Goal: Task Accomplishment & Management: Use online tool/utility

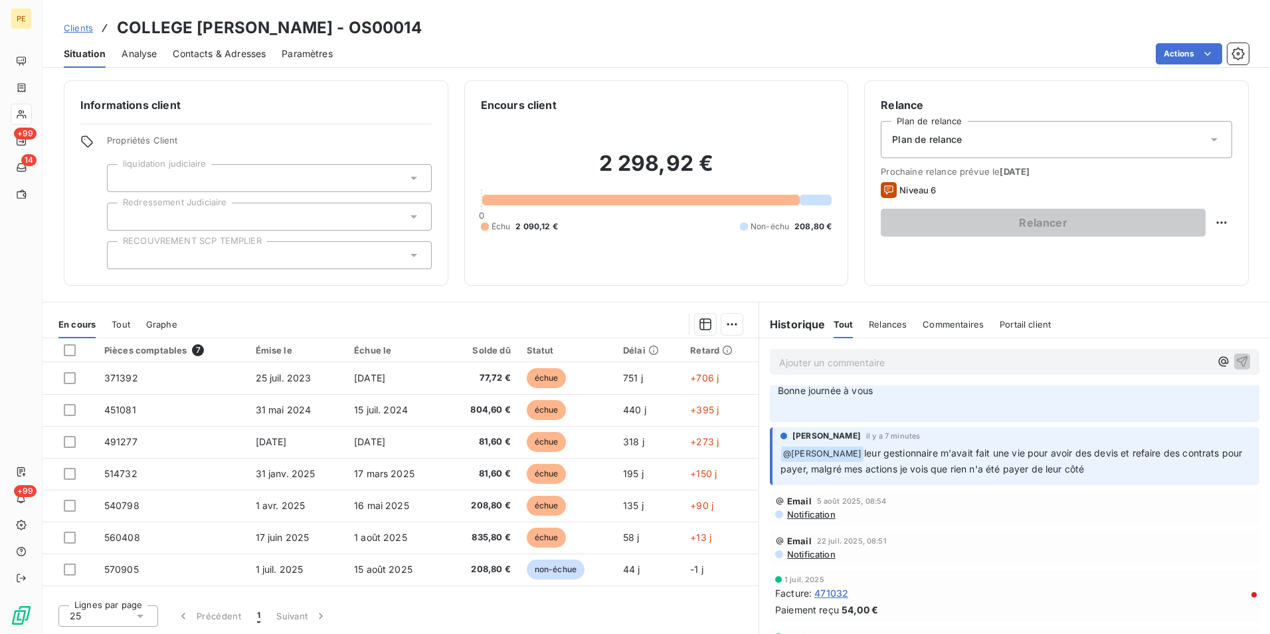
scroll to position [133, 0]
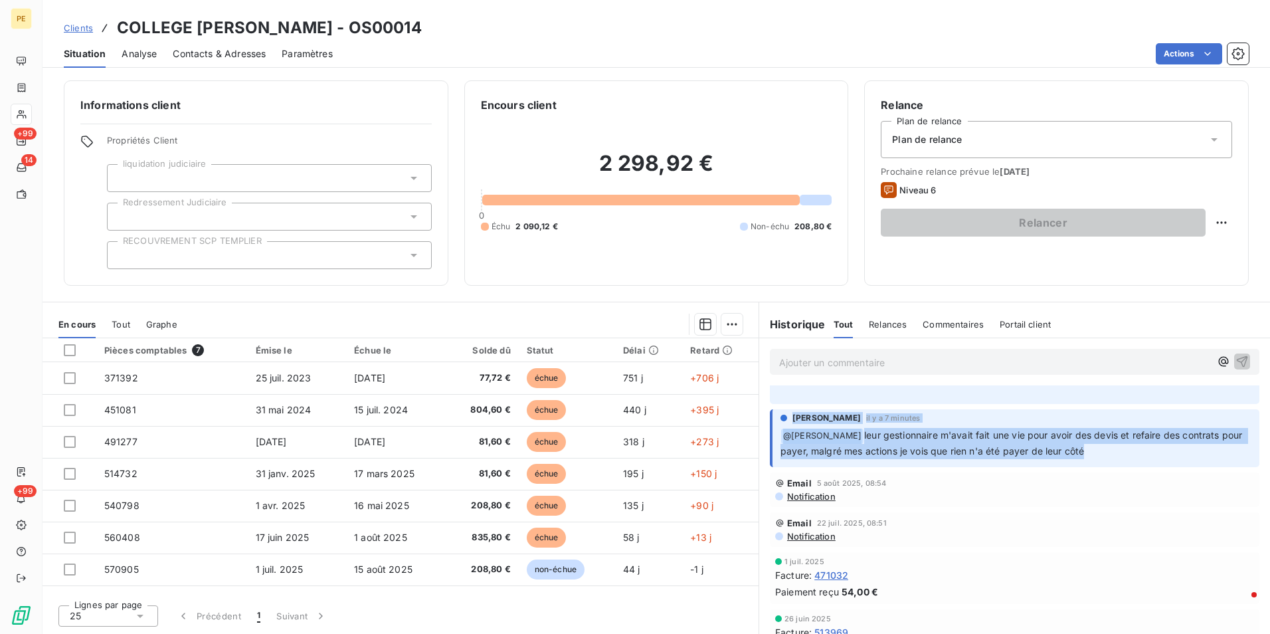
drag, startPoint x: 1111, startPoint y: 468, endPoint x: 765, endPoint y: 434, distance: 347.6
click at [770, 434] on div "Cynthia GERTHOFFER il y a 7 minutes ﻿ @ amandine Dermont leur gestionnaire m'av…" at bounding box center [1014, 438] width 489 height 58
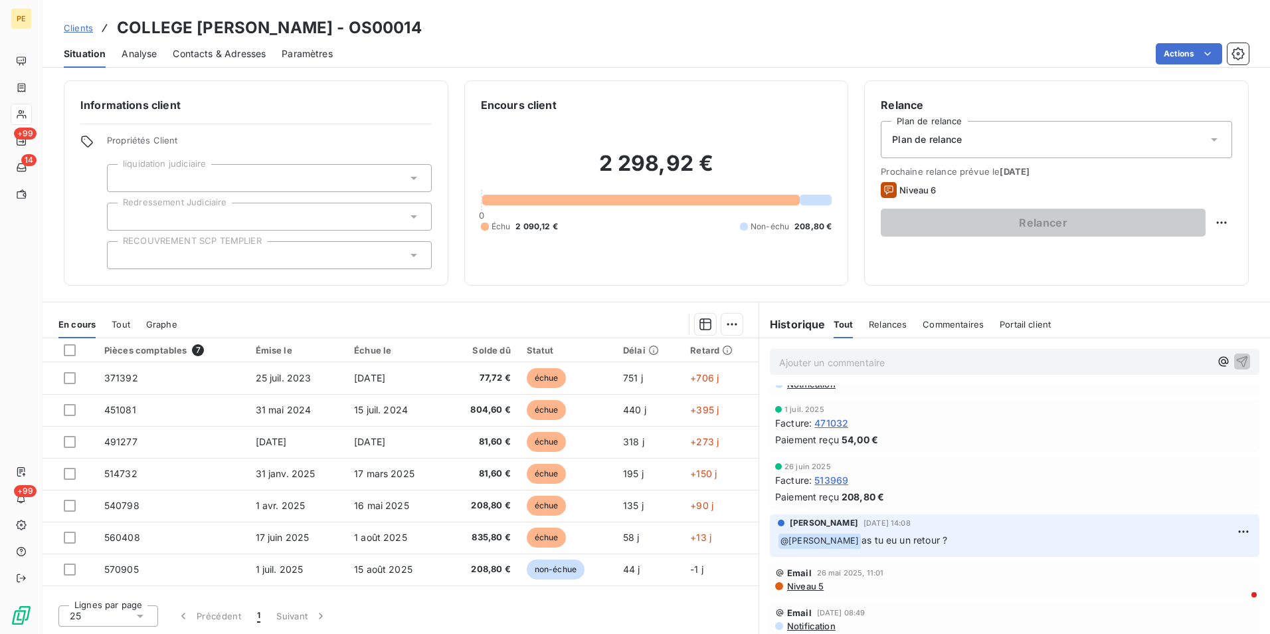
scroll to position [0, 0]
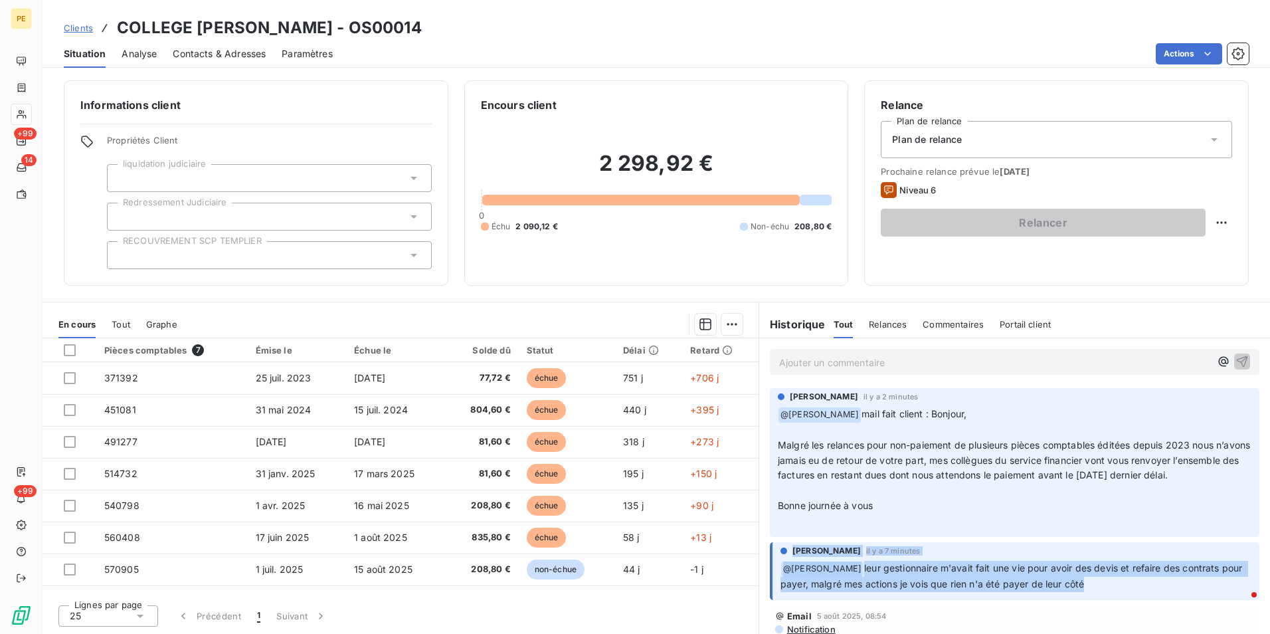
click at [237, 56] on span "Contacts & Adresses" at bounding box center [219, 53] width 93 height 13
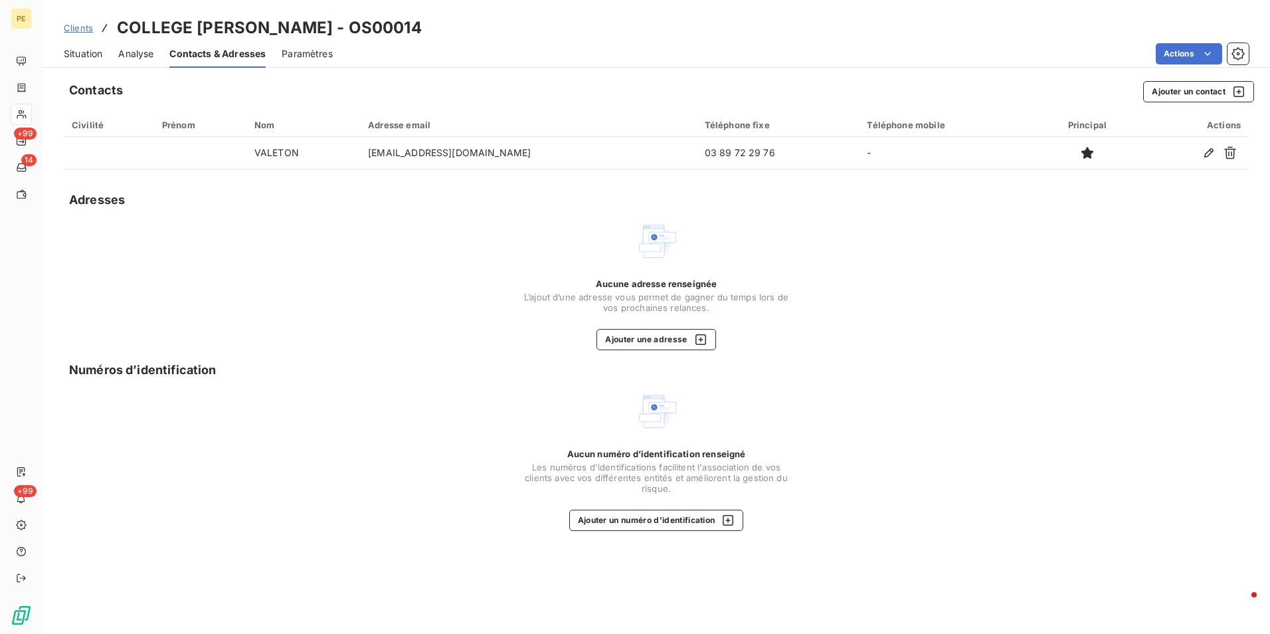
click at [96, 49] on span "Situation" at bounding box center [83, 53] width 39 height 13
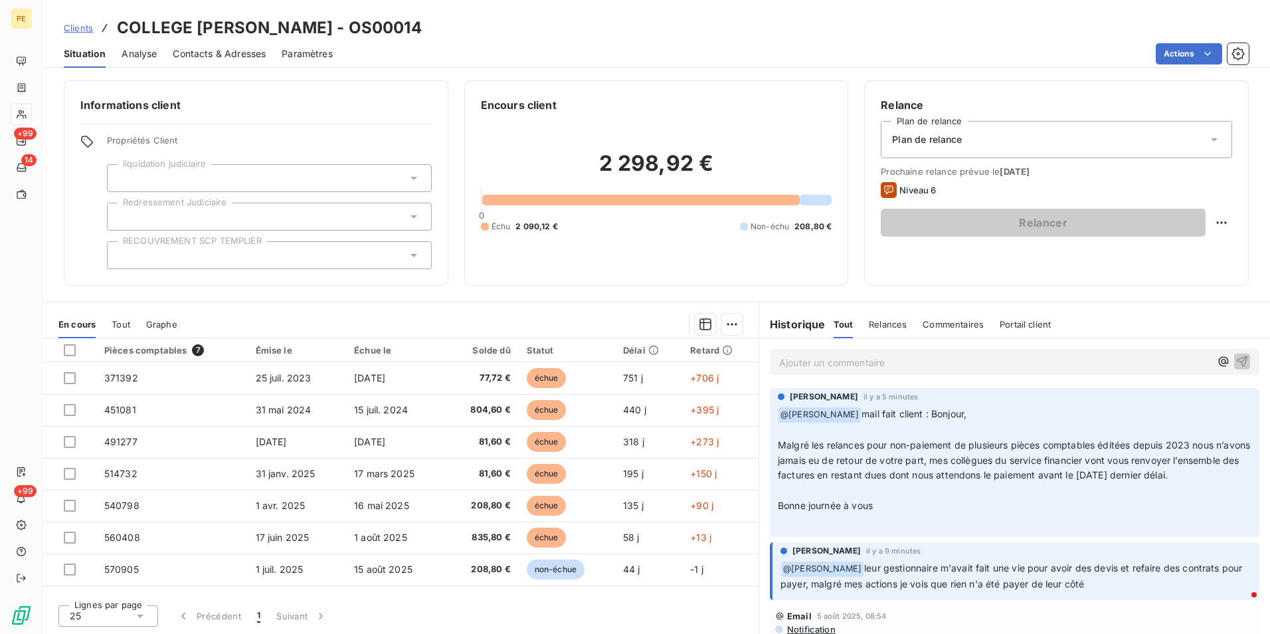
scroll to position [66, 0]
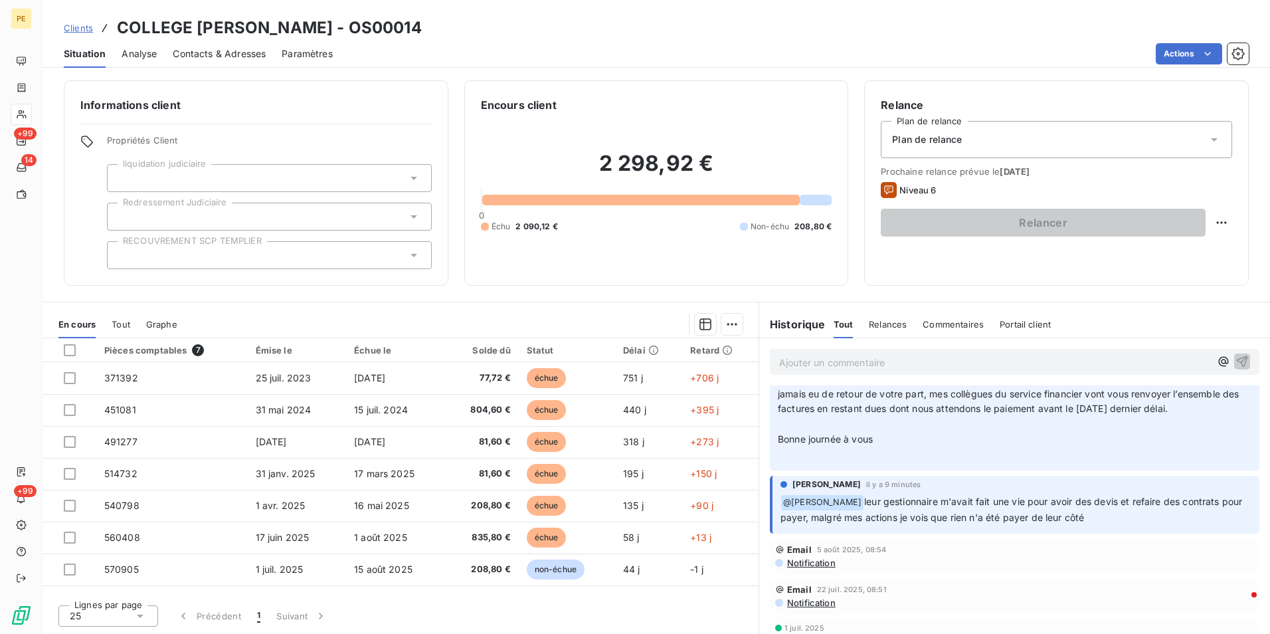
click at [927, 522] on p "﻿ @ amandine Dermont leur gestionnaire m'avait fait une vie pour avoir des devi…" at bounding box center [1015, 509] width 471 height 31
click at [1053, 514] on span "leur gestionnaire m'avait fait une vie pour avoir des devis et refaire des cont…" at bounding box center [1012, 508] width 464 height 27
drag, startPoint x: 1053, startPoint y: 514, endPoint x: 1109, endPoint y: 528, distance: 57.5
click at [1109, 525] on p "﻿ @ amandine Dermont leur gestionnaire m'avait fait une vie pour avoir des devi…" at bounding box center [1015, 509] width 471 height 31
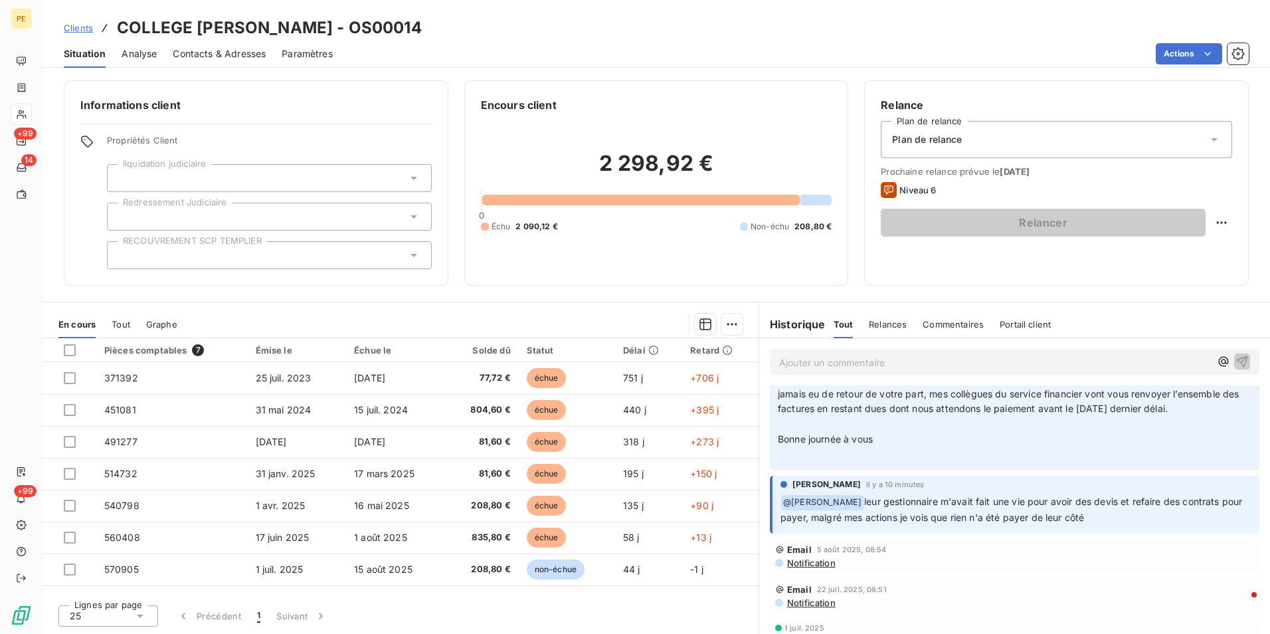
drag, startPoint x: 869, startPoint y: 502, endPoint x: 805, endPoint y: 507, distance: 64.6
click at [805, 507] on div "Cynthia GERTHOFFER il y a 10 minutes ﻿ @ amandine Dermont leur gestionnaire m'a…" at bounding box center [1015, 501] width 471 height 47
drag, startPoint x: 805, startPoint y: 507, endPoint x: 1100, endPoint y: 541, distance: 297.4
click at [1100, 533] on div "Cynthia GERTHOFFER il y a 10 minutes ﻿ @ amandine Dermont leur gestionnaire m'a…" at bounding box center [1014, 504] width 489 height 58
click at [193, 52] on span "Contacts & Adresses" at bounding box center [219, 53] width 93 height 13
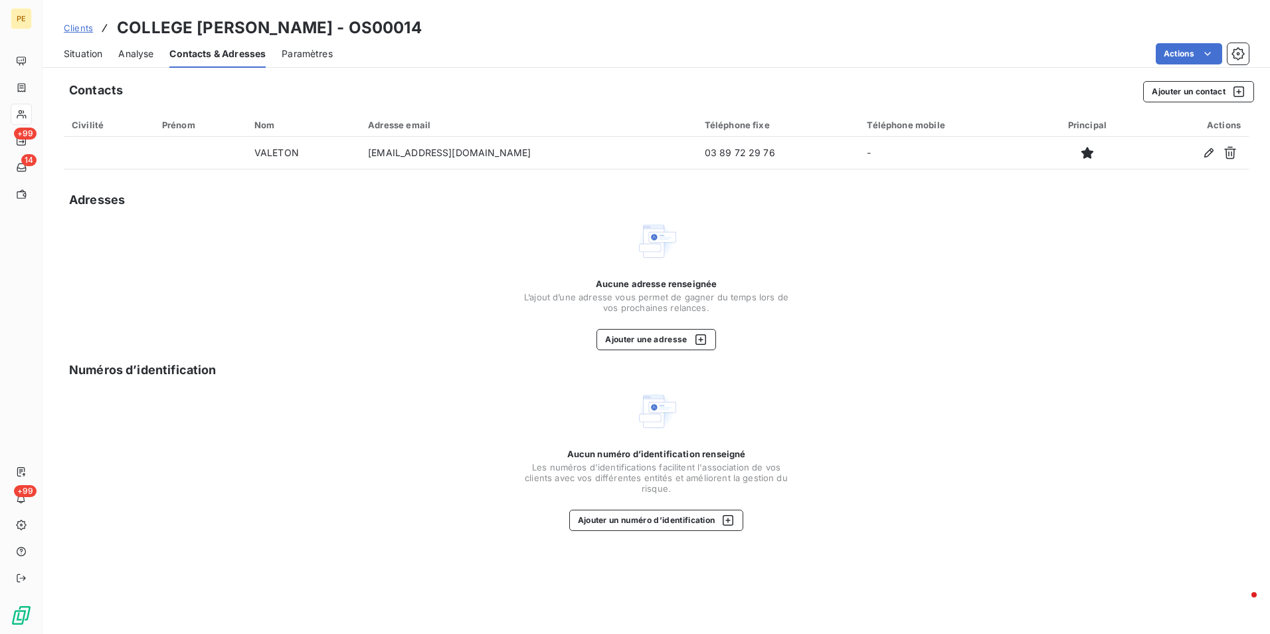
click at [70, 56] on span "Situation" at bounding box center [83, 53] width 39 height 13
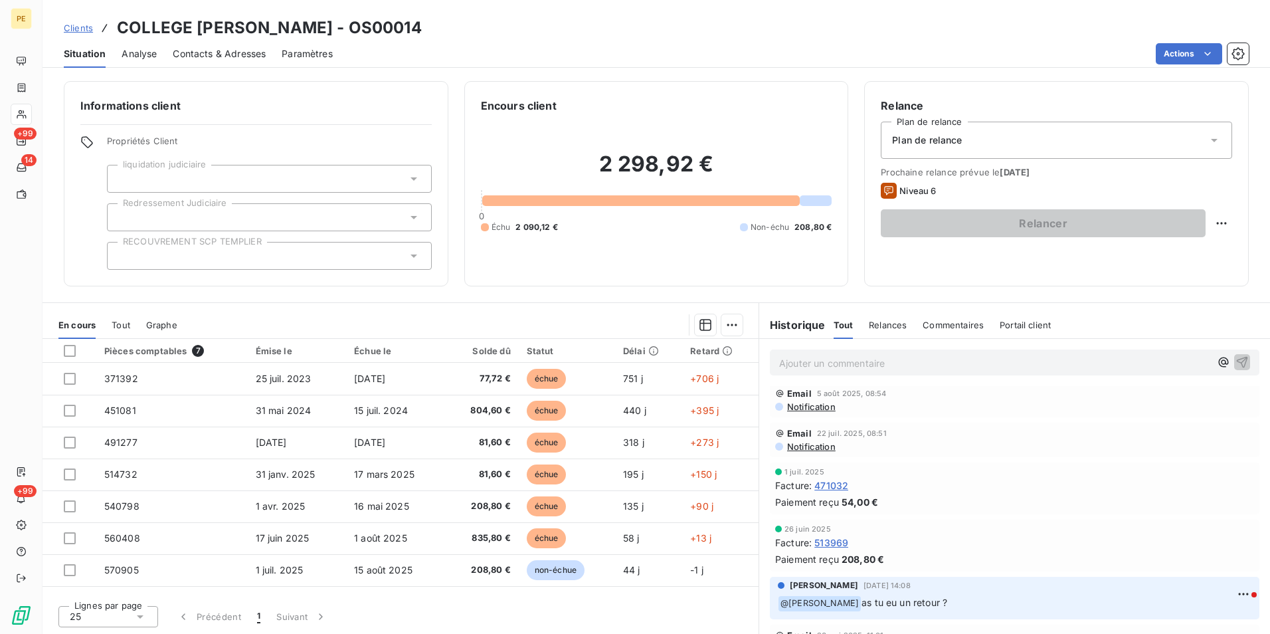
scroll to position [0, 0]
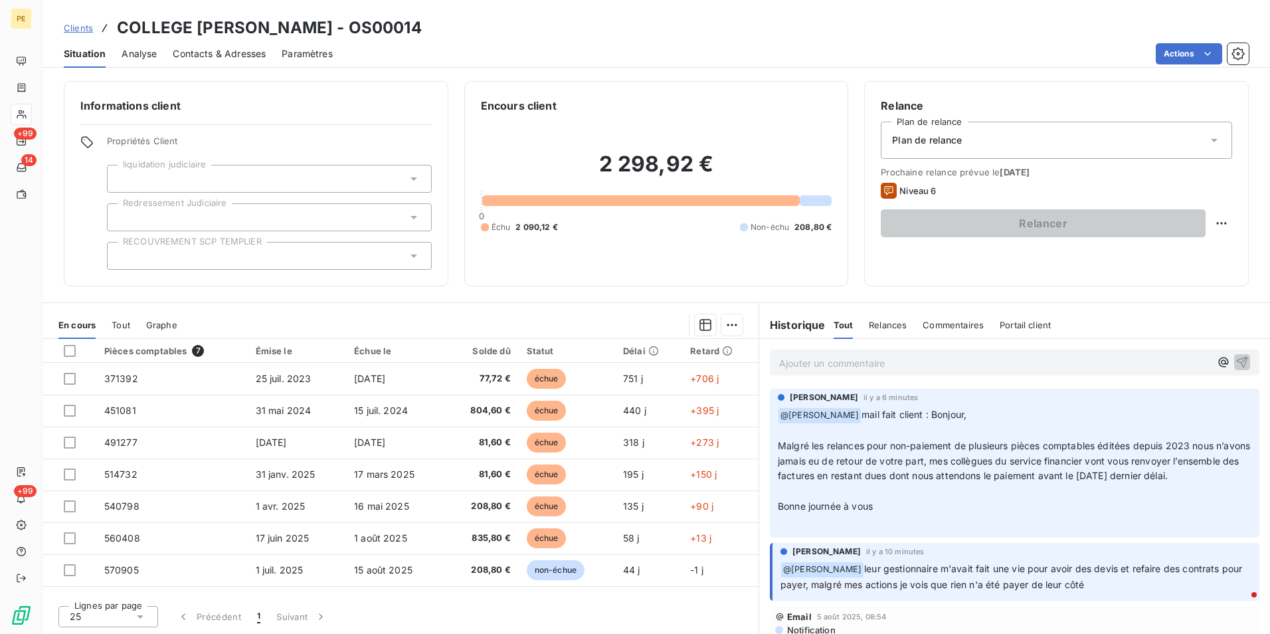
click at [898, 360] on p "Ajouter un commentaire ﻿" at bounding box center [994, 363] width 431 height 17
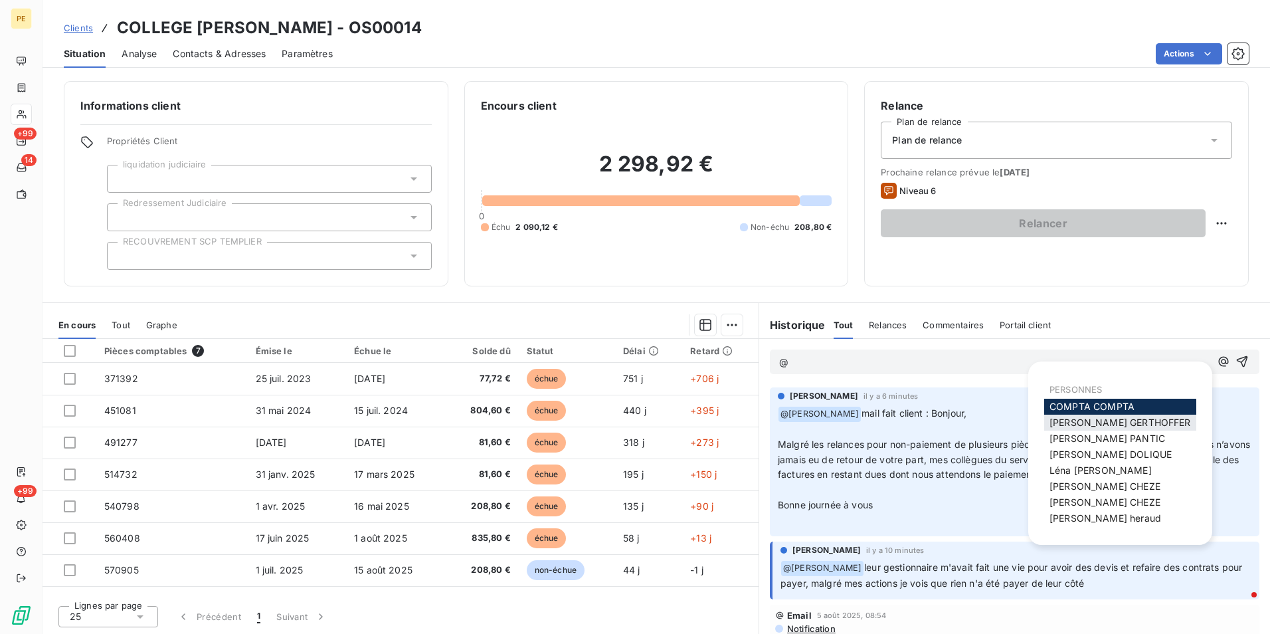
click at [1106, 418] on span "Cynthia GERTHOFFER" at bounding box center [1119, 421] width 141 height 11
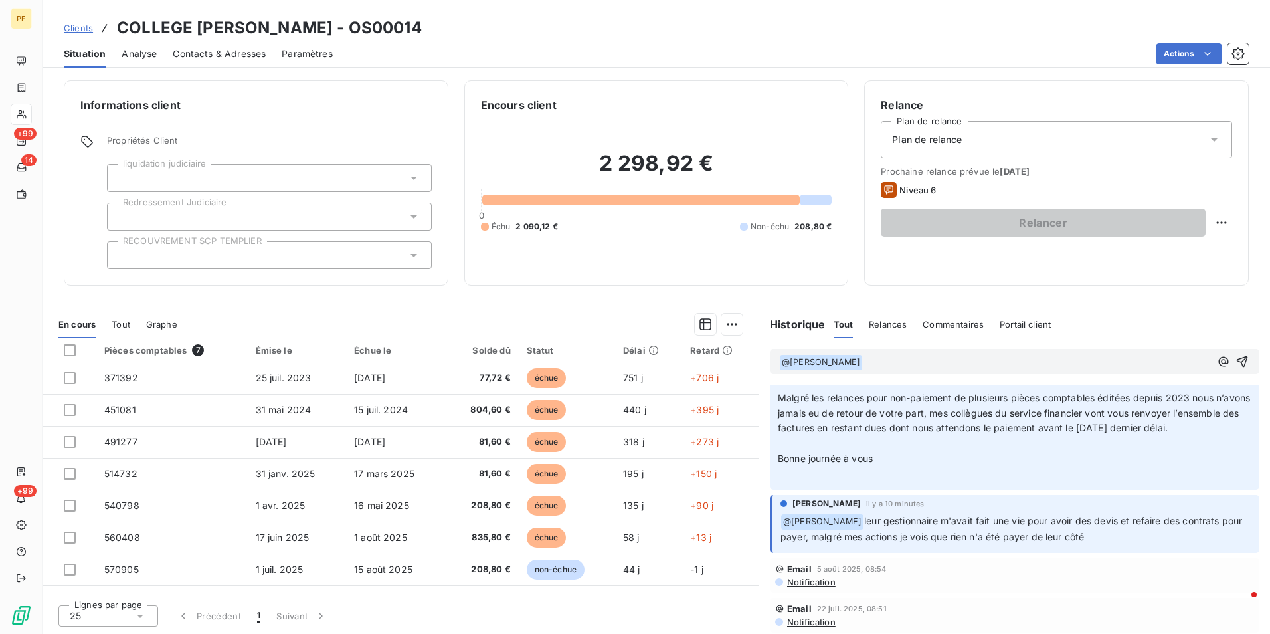
scroll to position [66, 0]
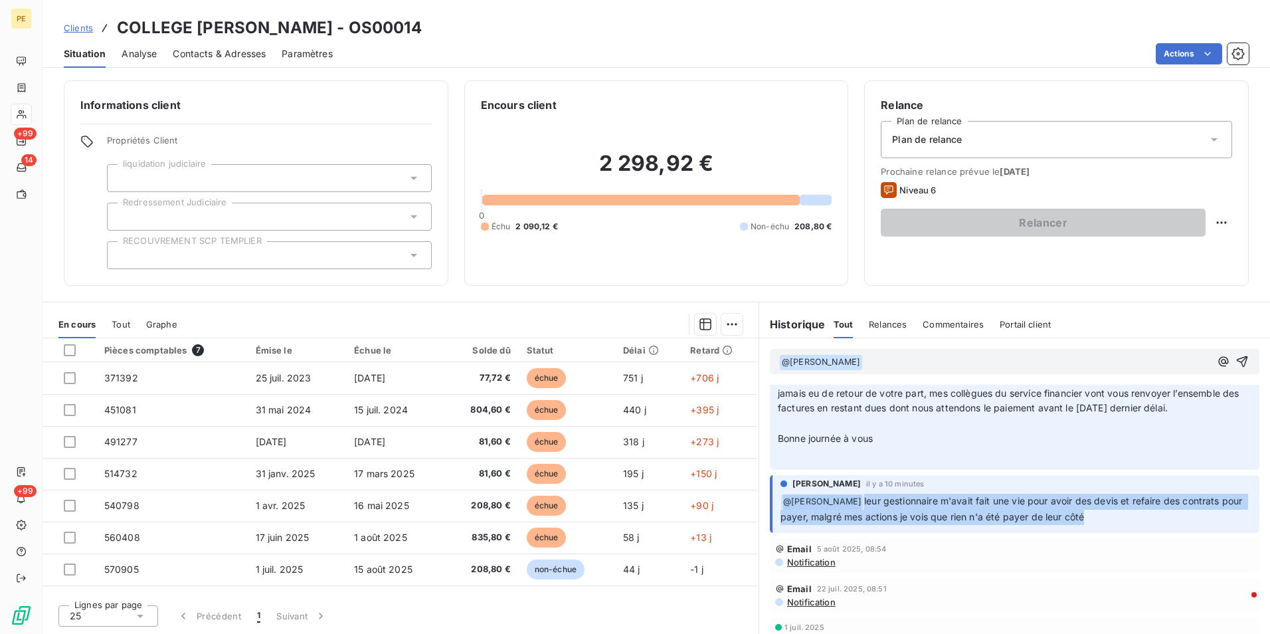
drag, startPoint x: 1064, startPoint y: 535, endPoint x: 778, endPoint y: 514, distance: 286.3
click at [780, 514] on p "﻿ @ amandine Dermont leur gestionnaire m'avait fait une vie pour avoir des devi…" at bounding box center [1015, 508] width 471 height 31
drag, startPoint x: 778, startPoint y: 514, endPoint x: 942, endPoint y: 537, distance: 164.9
click at [942, 522] on span "leur gestionnaire m'avait fait une vie pour avoir des devis et refaire des cont…" at bounding box center [1012, 508] width 464 height 27
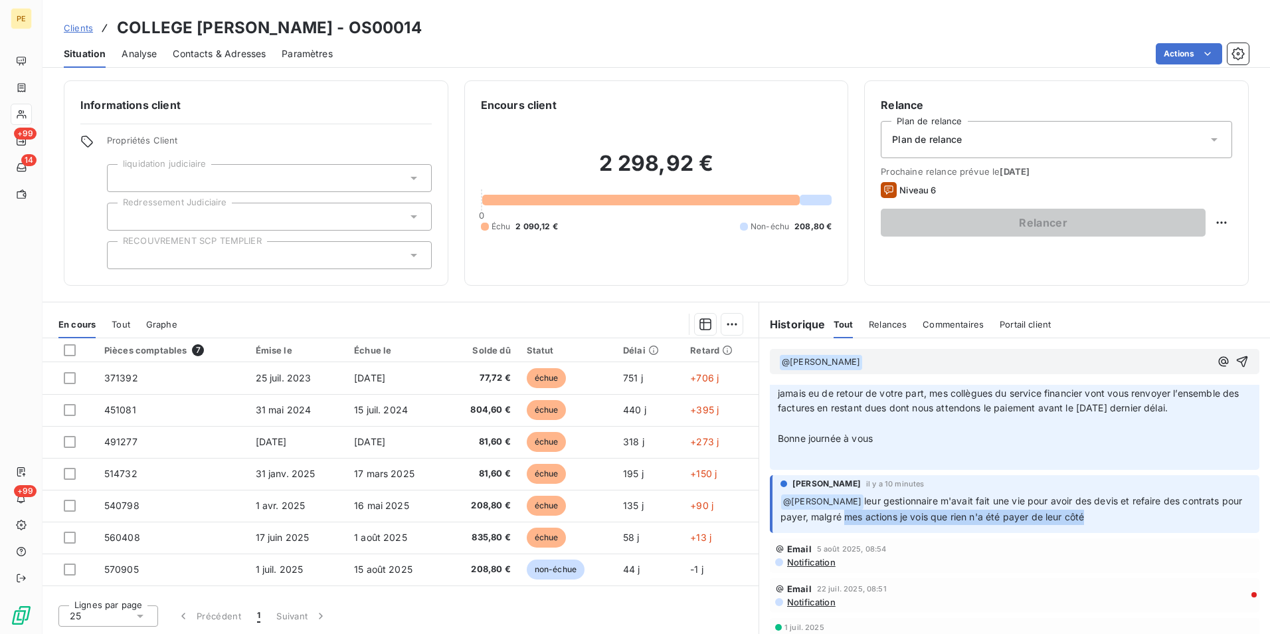
drag, startPoint x: 863, startPoint y: 536, endPoint x: 1116, endPoint y: 537, distance: 253.7
click at [1116, 525] on p "﻿ @ amandine Dermont leur gestionnaire m'avait fait une vie pour avoir des devi…" at bounding box center [1015, 508] width 471 height 31
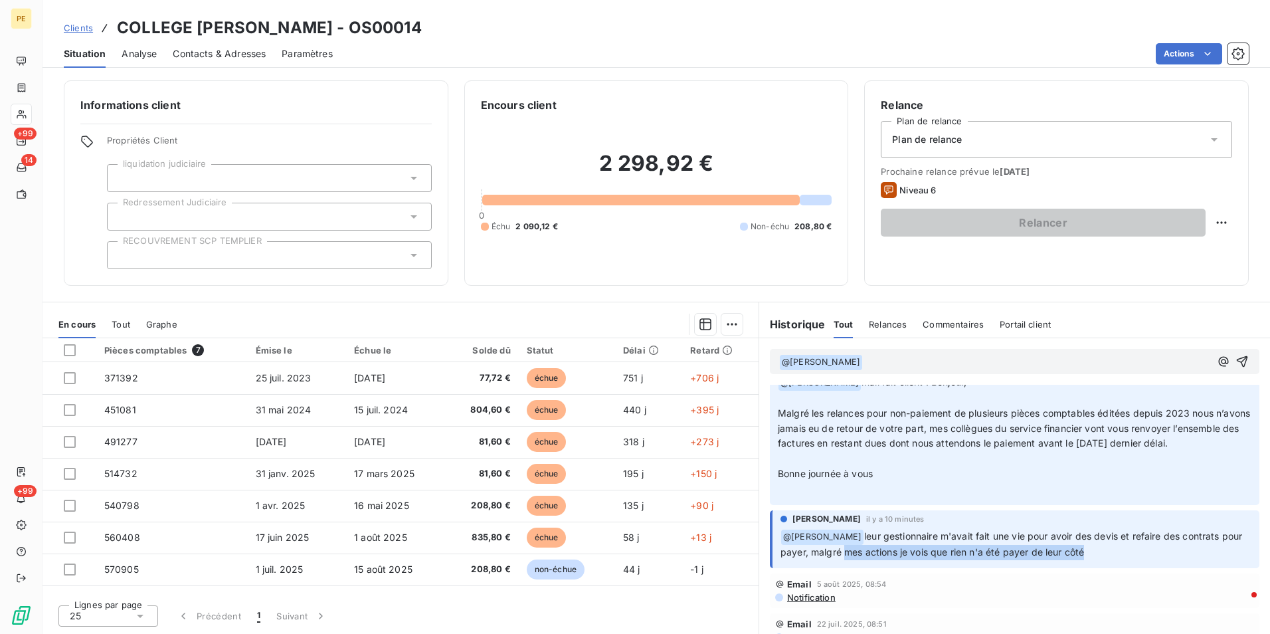
scroll to position [0, 0]
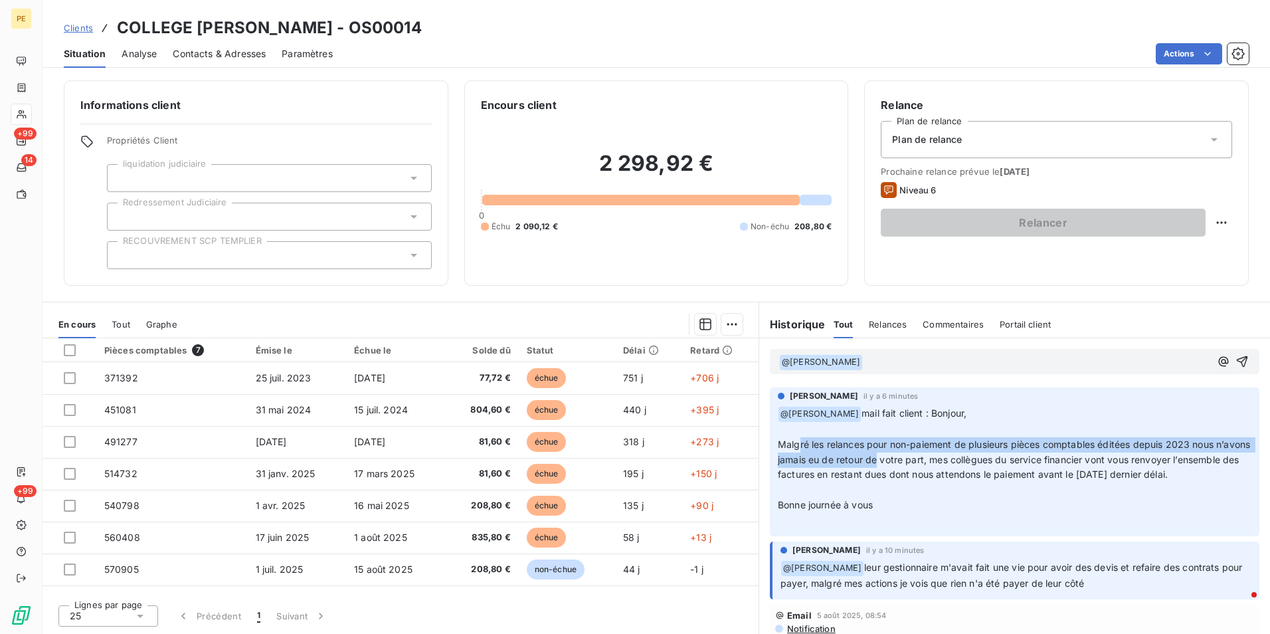
drag, startPoint x: 795, startPoint y: 448, endPoint x: 909, endPoint y: 456, distance: 114.5
click at [909, 456] on span "Malgré les relances pour non-paiement de plusieurs pièces comptables éditées de…" at bounding box center [1015, 459] width 475 height 42
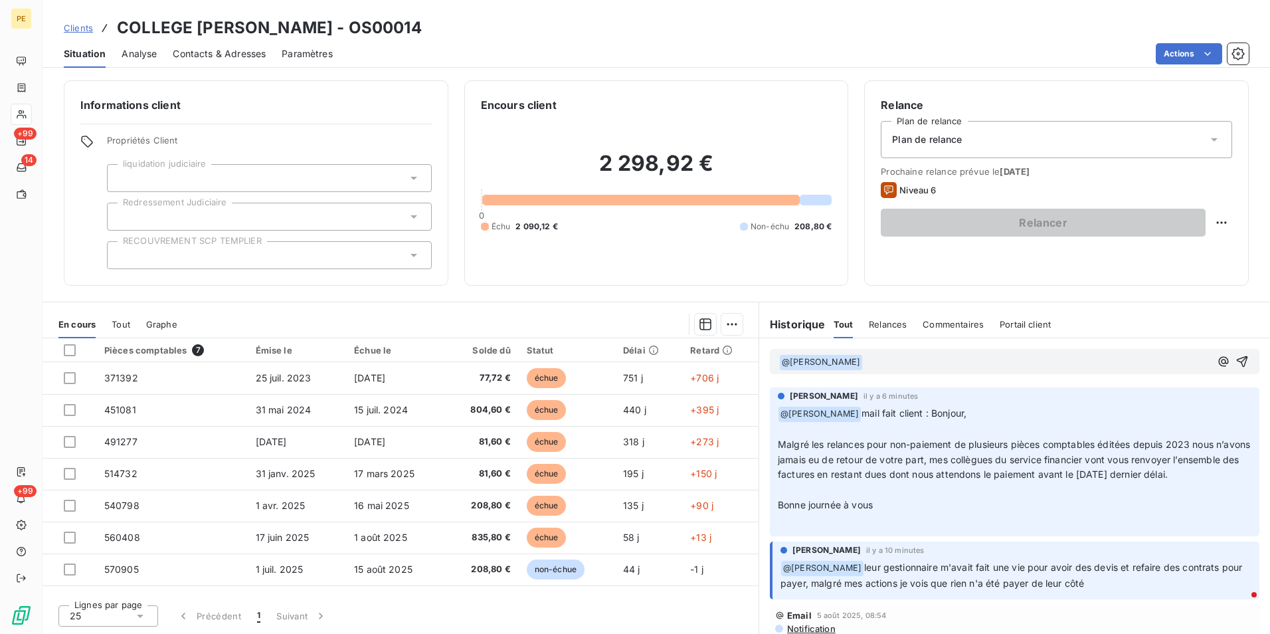
drag, startPoint x: 909, startPoint y: 456, endPoint x: 965, endPoint y: 530, distance: 93.0
click at [965, 528] on p "﻿ @ Julie DOLIQUE mail fait client : Bonjour, ﻿ Malgré les relances pour non-pa…" at bounding box center [1014, 467] width 473 height 122
drag, startPoint x: 874, startPoint y: 470, endPoint x: 958, endPoint y: 484, distance: 85.6
click at [958, 484] on p "﻿ @ Julie DOLIQUE mail fait client : Bonjour, ﻿ Malgré les relances pour non-pa…" at bounding box center [1014, 467] width 473 height 122
drag, startPoint x: 958, startPoint y: 484, endPoint x: 954, endPoint y: 517, distance: 32.9
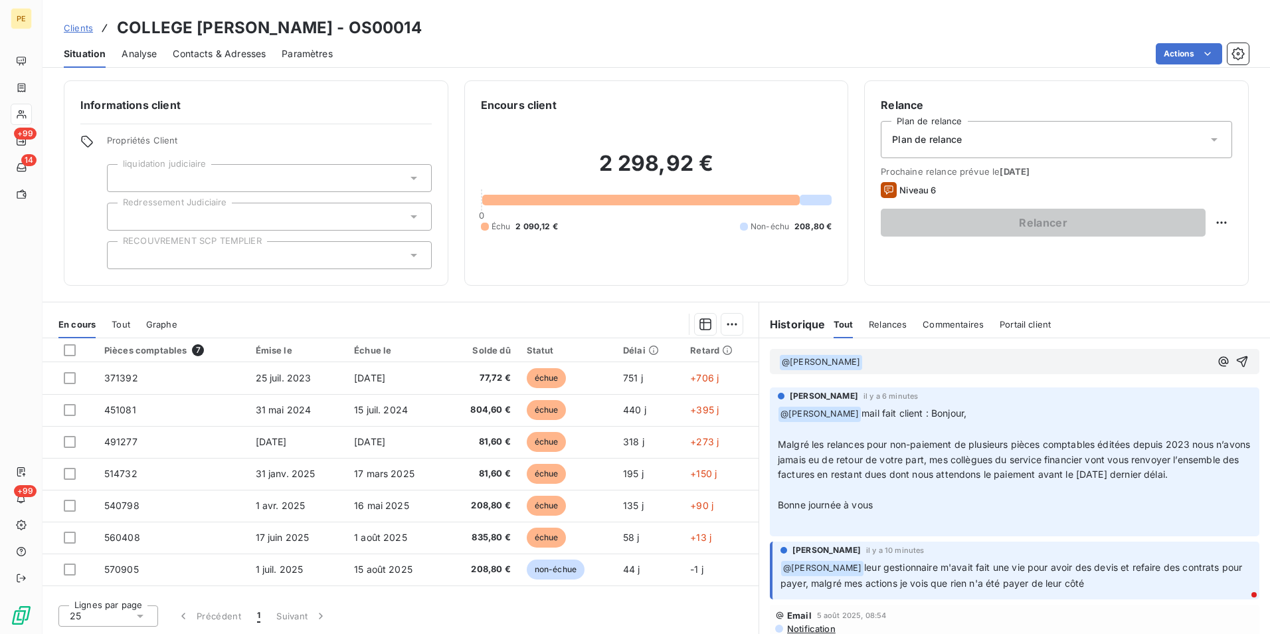
click at [954, 517] on p "﻿ @ Julie DOLIQUE mail fait client : Bonjour, ﻿ Malgré les relances pour non-pa…" at bounding box center [1014, 467] width 473 height 122
drag, startPoint x: 889, startPoint y: 366, endPoint x: 755, endPoint y: 374, distance: 133.7
click at [759, 374] on div "﻿ @ Cynthia GERTHOFFER ﻿ ﻿" at bounding box center [1014, 362] width 511 height 46
click at [1210, 226] on html "PE +99 14 +99 Clients COLLEGE ROBERT SCHUMAN - OS00014 Situation Analyse Contac…" at bounding box center [635, 317] width 1270 height 634
click at [959, 213] on html "PE +99 14 +99 Clients COLLEGE ROBERT SCHUMAN - OS00014 Situation Analyse Contac…" at bounding box center [635, 317] width 1270 height 634
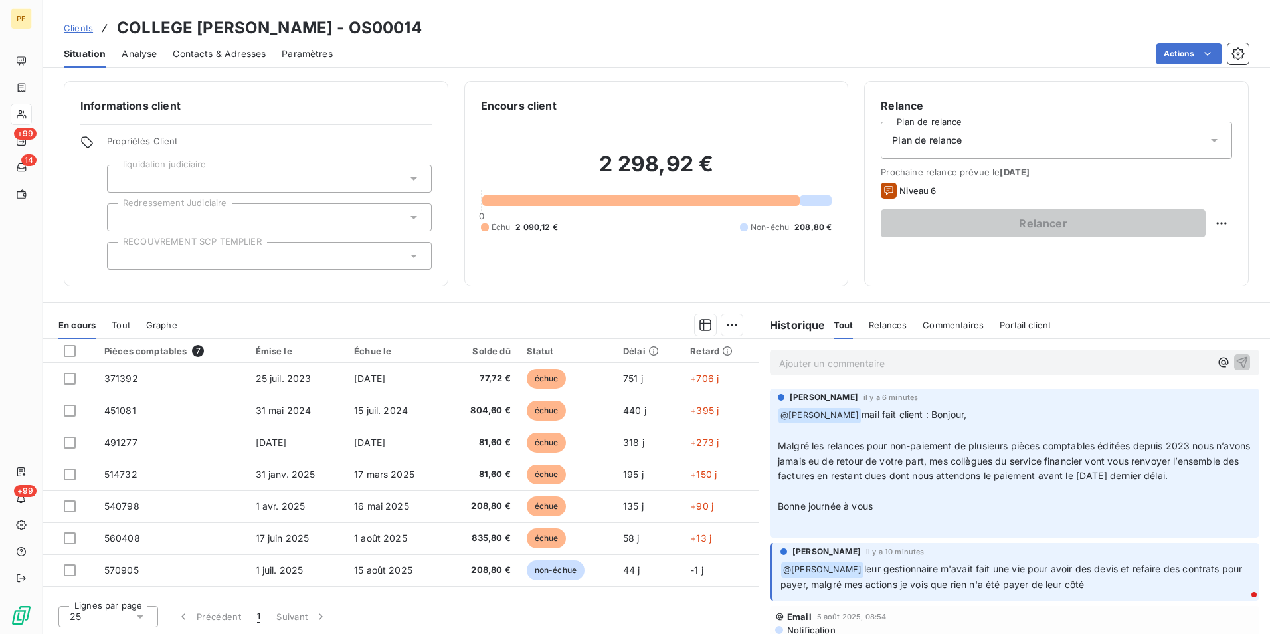
click at [907, 193] on span "Niveau 6" at bounding box center [917, 190] width 37 height 11
click at [883, 192] on icon at bounding box center [889, 191] width 16 height 16
click at [941, 474] on span "Malgré les relances pour non-paiement de plusieurs pièces comptables éditées de…" at bounding box center [1015, 461] width 475 height 42
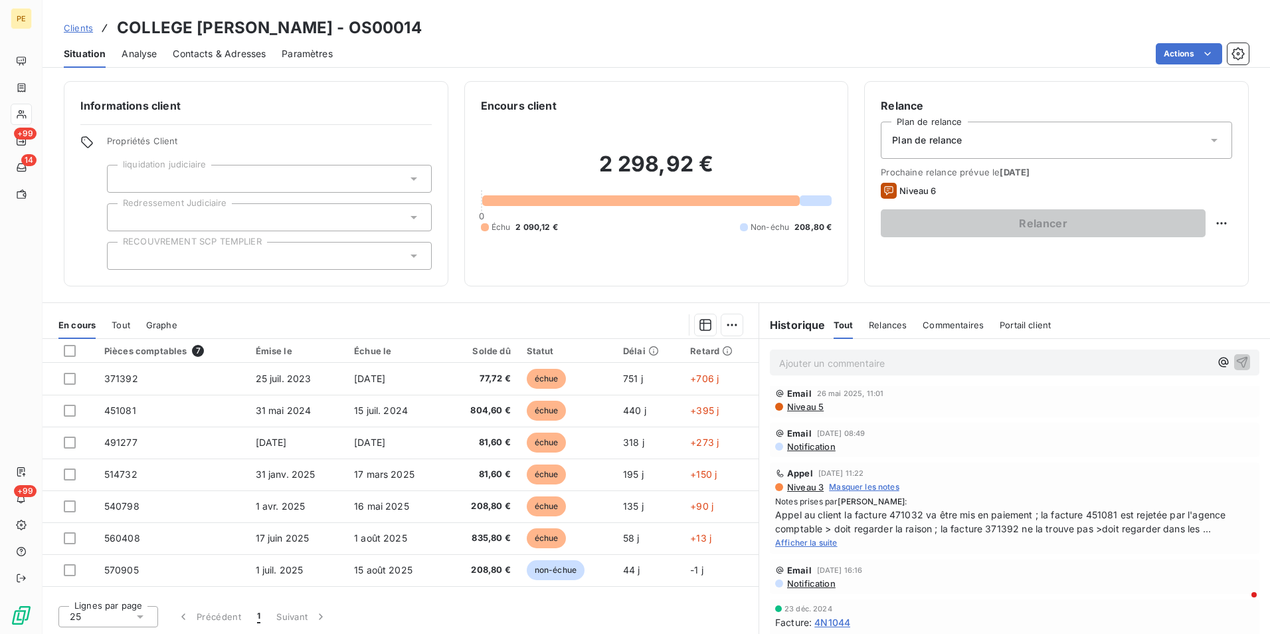
scroll to position [398, 0]
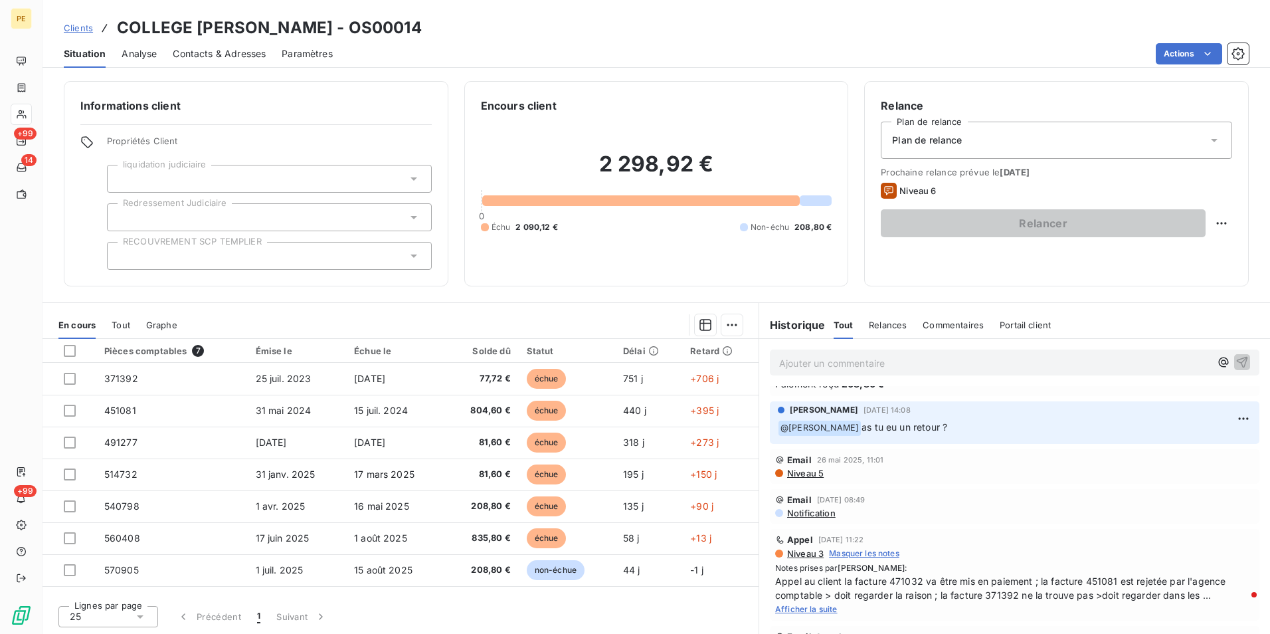
click at [786, 478] on span "Niveau 5" at bounding box center [805, 473] width 38 height 11
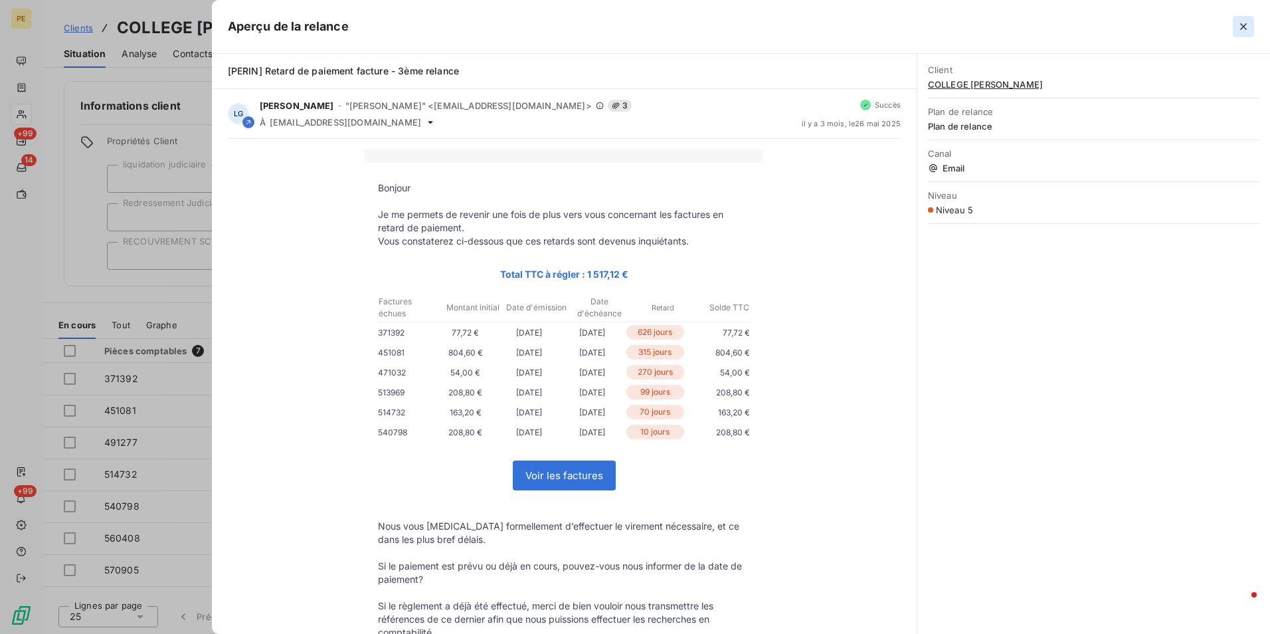
click at [1246, 33] on icon "button" at bounding box center [1243, 26] width 13 height 13
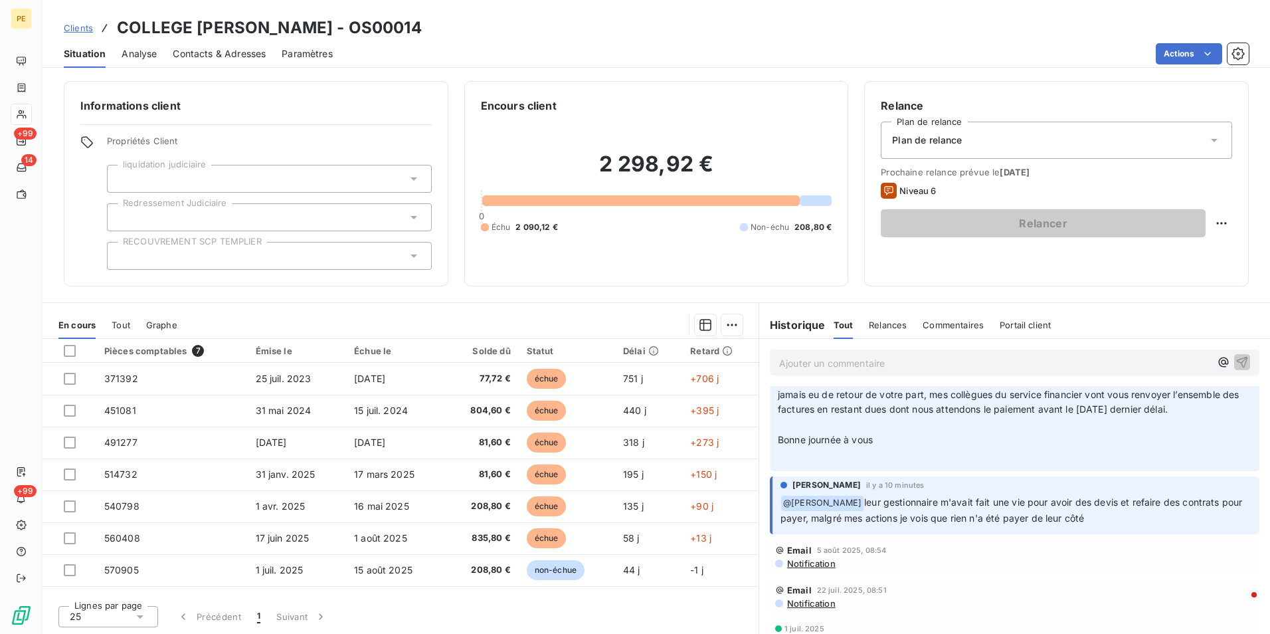
scroll to position [0, 0]
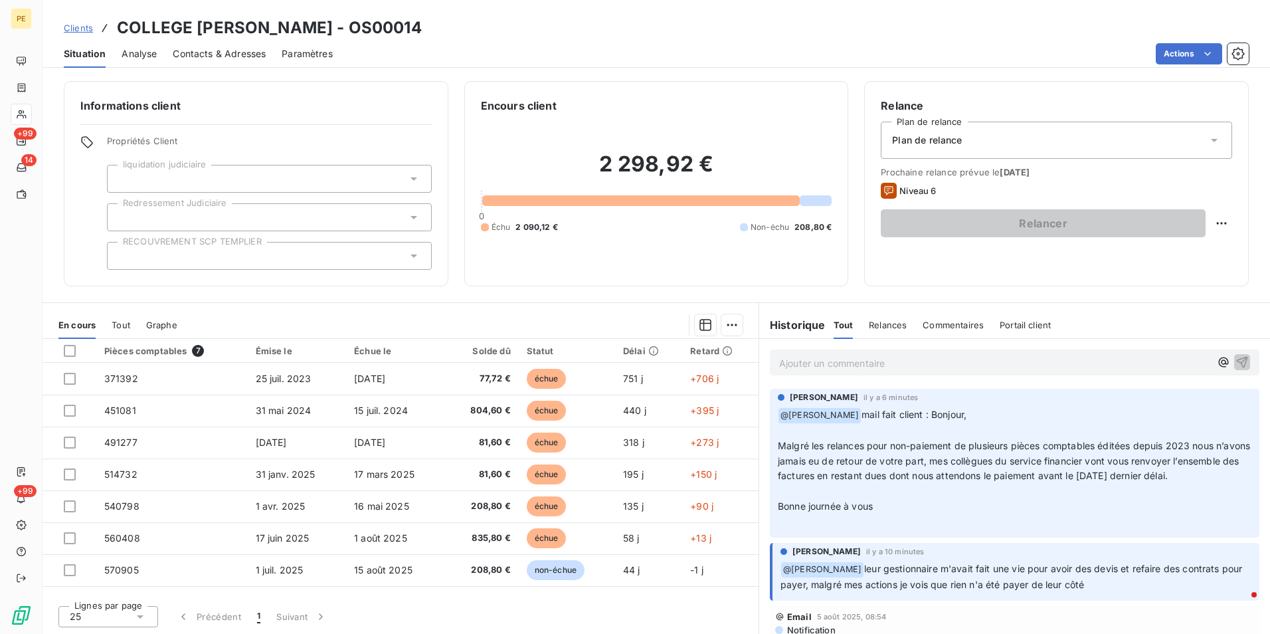
click at [1207, 141] on icon at bounding box center [1213, 139] width 13 height 13
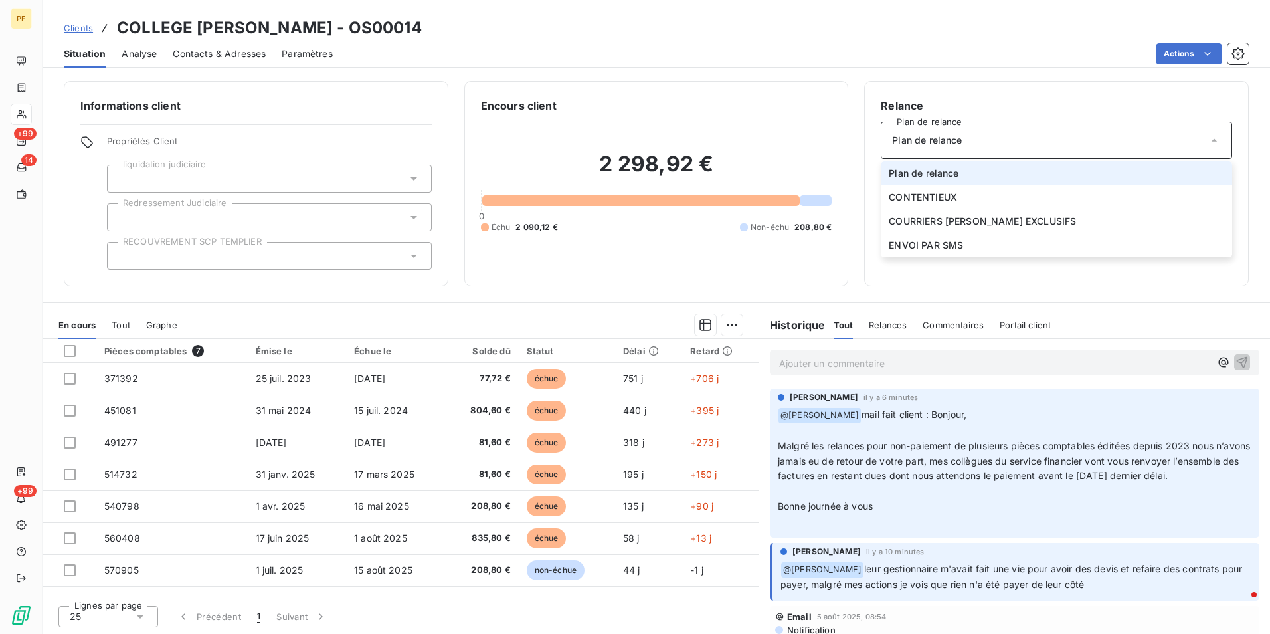
click at [1161, 141] on div "Plan de relance" at bounding box center [1056, 140] width 351 height 37
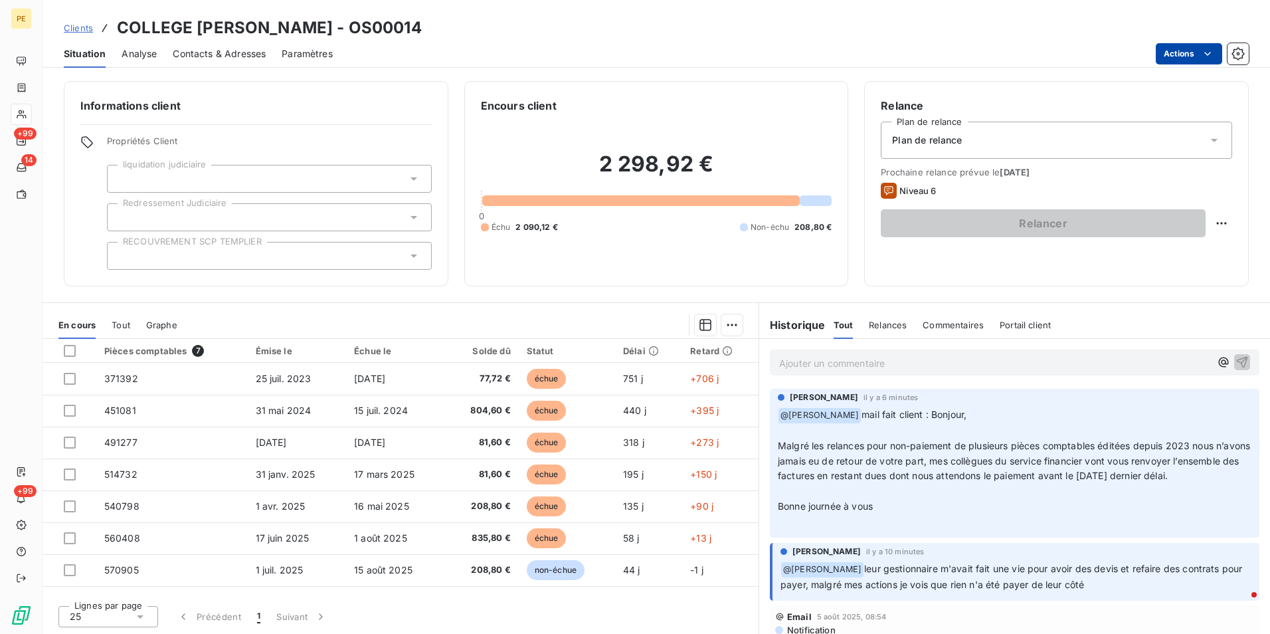
click at [1186, 58] on html "PE +99 14 +99 Clients COLLEGE ROBERT SCHUMAN - OS00014 Situation Analyse Contac…" at bounding box center [635, 317] width 1270 height 634
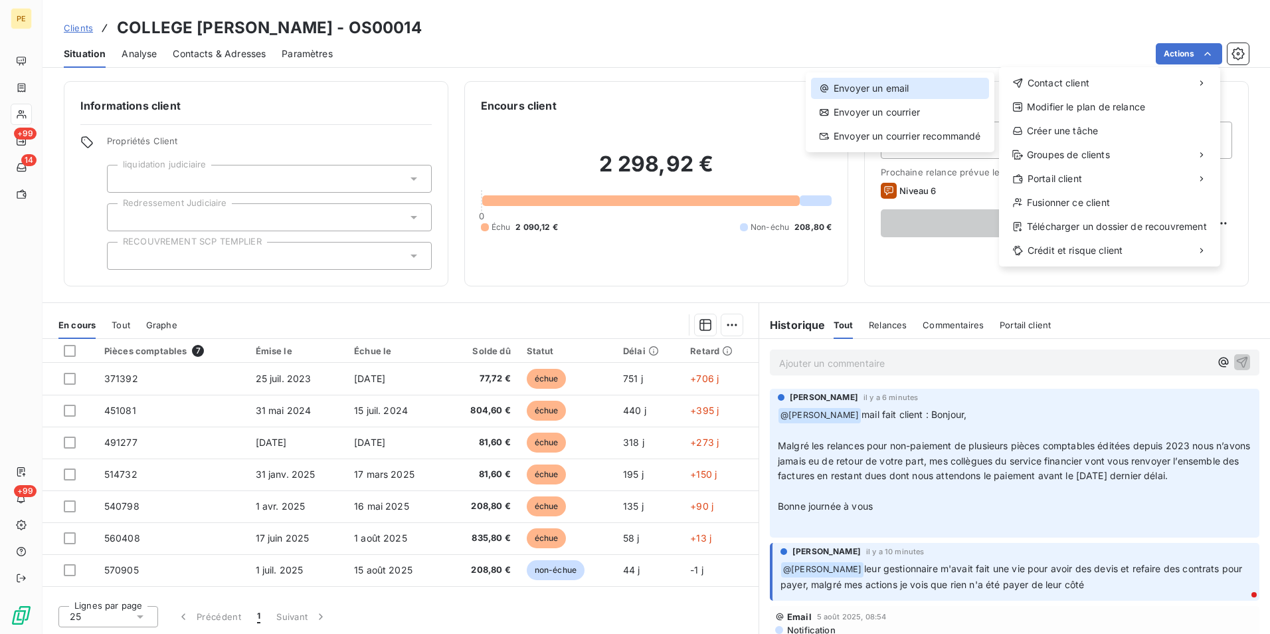
click at [896, 91] on div "Envoyer un email" at bounding box center [900, 88] width 178 height 21
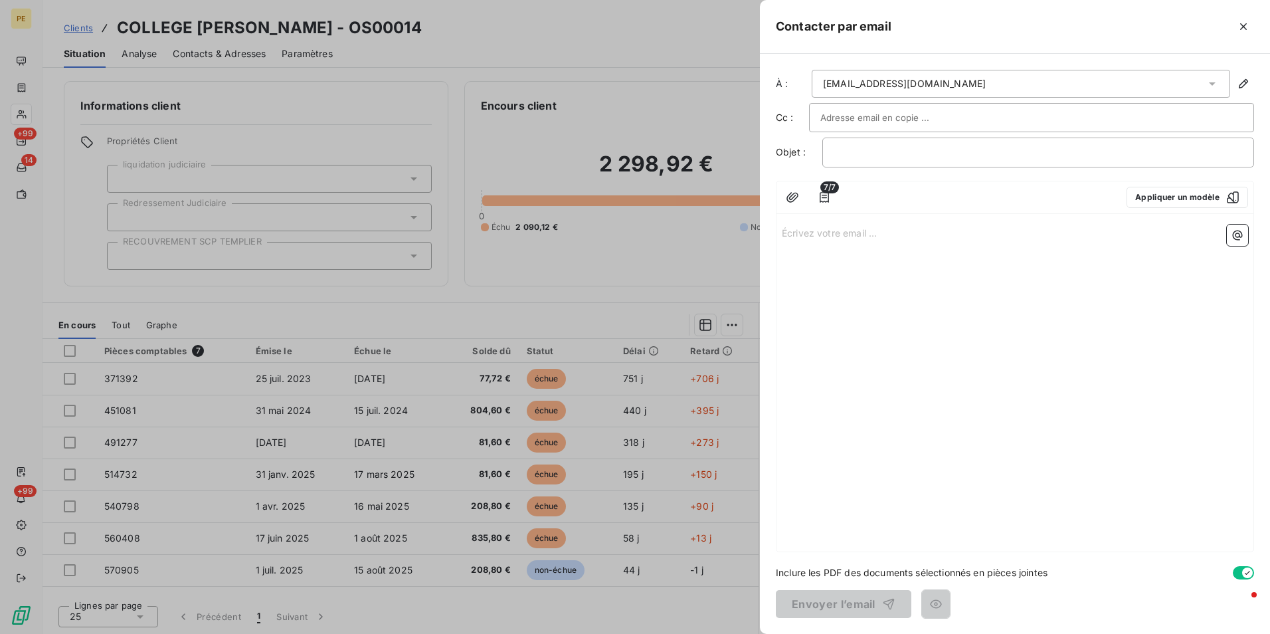
click at [956, 125] on div at bounding box center [1031, 118] width 422 height 20
click at [908, 154] on p "﻿" at bounding box center [1037, 152] width 409 height 15
click at [1169, 193] on button "Appliquer un modèle" at bounding box center [1187, 197] width 122 height 21
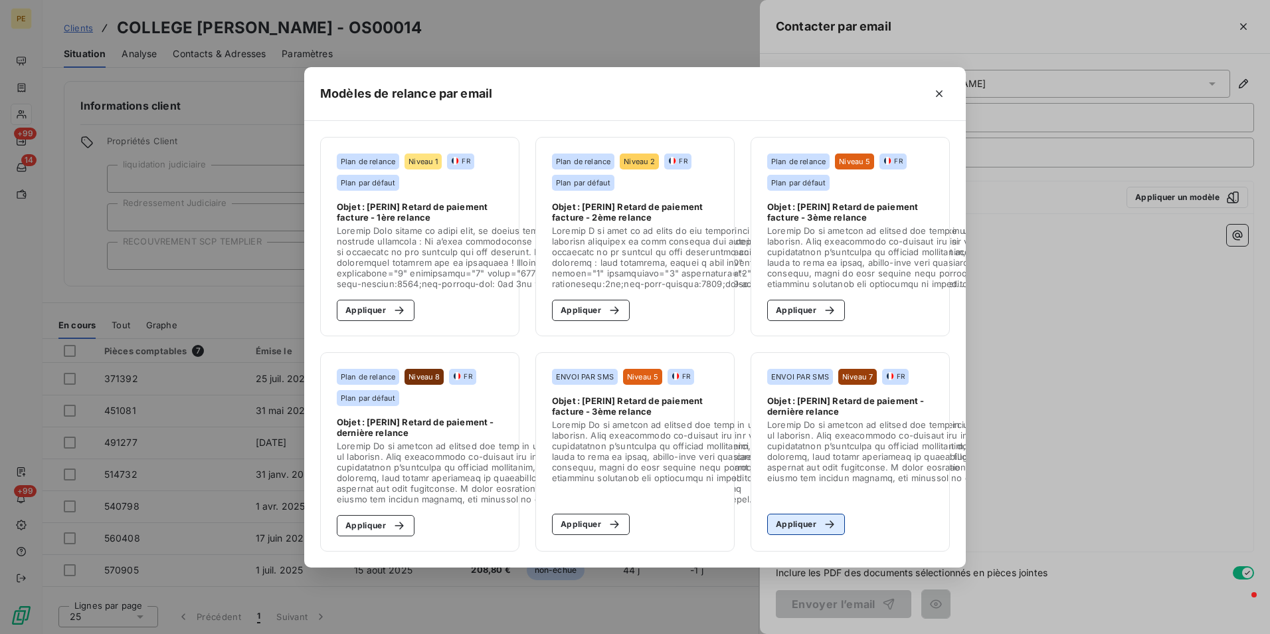
click at [823, 520] on icon "button" at bounding box center [829, 523] width 13 height 13
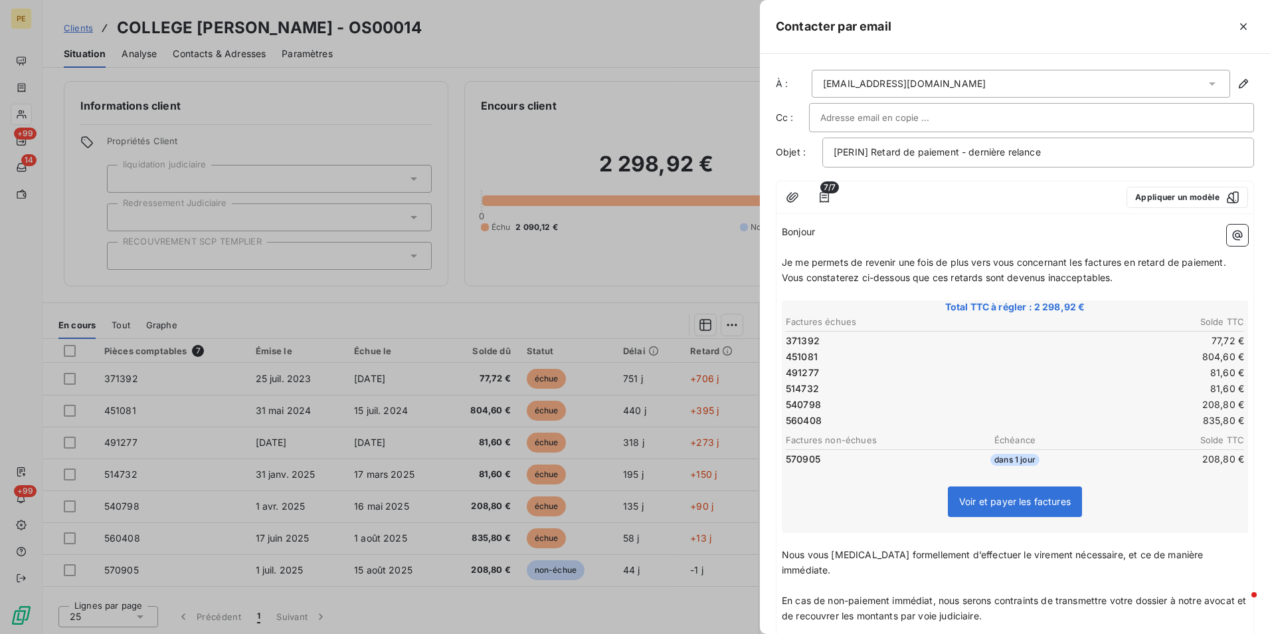
click at [892, 263] on span "Je me permets de revenir une fois de plus vers vous concernant les factures en …" at bounding box center [1004, 261] width 444 height 11
click at [1137, 264] on span "Je me permets de revenir une fois de plus vers vous concernant les factures en …" at bounding box center [1004, 261] width 444 height 11
click at [1135, 273] on p "Vous constaterez ci-dessous que ces retards sont devenus inacceptables." at bounding box center [1015, 277] width 466 height 15
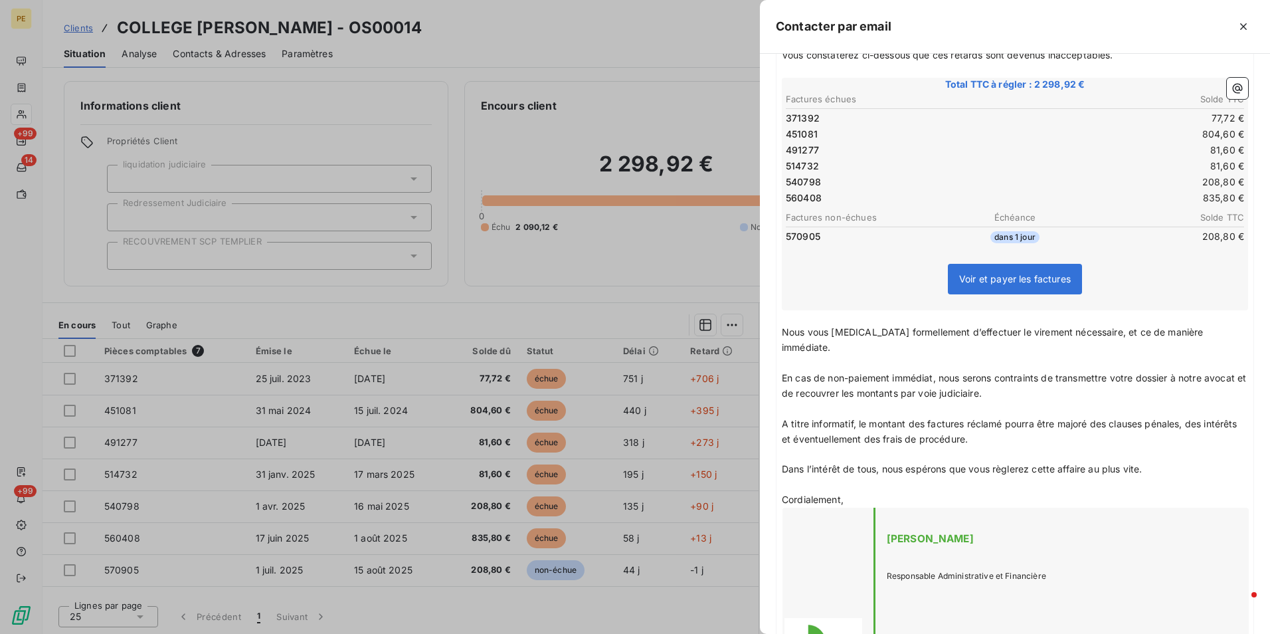
scroll to position [199, 0]
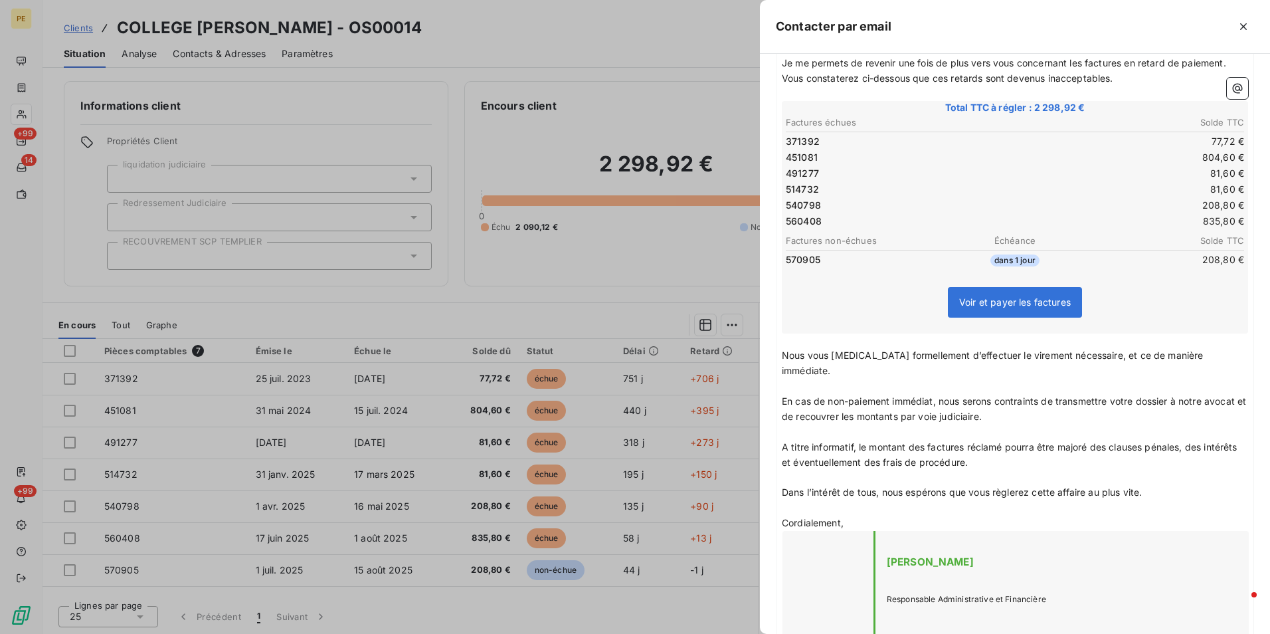
click at [1012, 403] on span "En cas de non-paiement immédiat, nous serons contraints de transmettre votre do…" at bounding box center [1015, 408] width 467 height 27
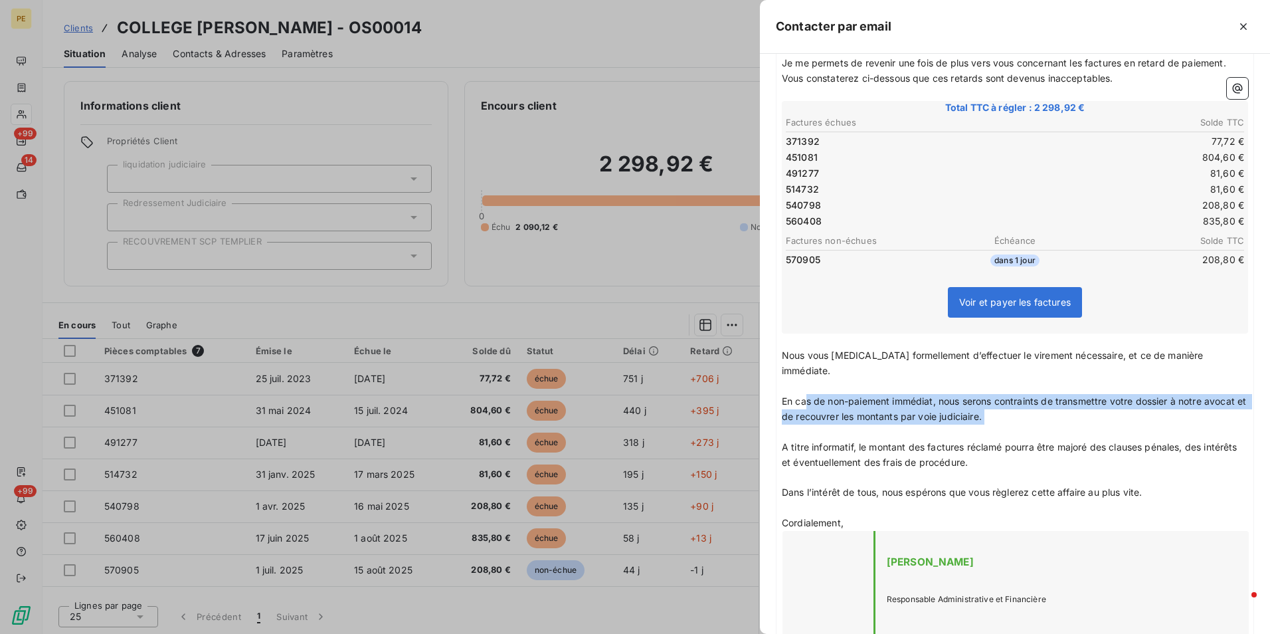
drag, startPoint x: 1068, startPoint y: 408, endPoint x: 808, endPoint y: 390, distance: 261.0
click at [808, 390] on div "Bonjour ﻿ Je me permets de revenir une fois de plus vers vous concernant les fa…" at bounding box center [1015, 474] width 466 height 898
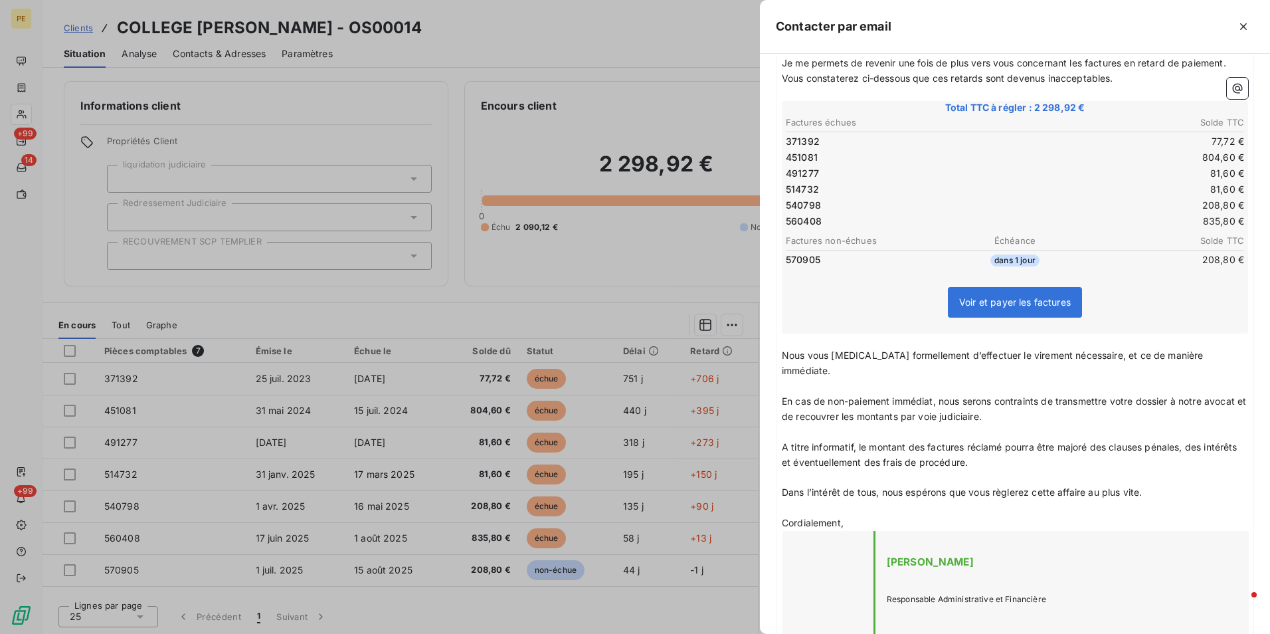
click at [1088, 440] on p "A titre informatif, le montant des factures réclamé pourra être majoré des clau…" at bounding box center [1015, 455] width 466 height 31
click at [1039, 424] on p "﻿" at bounding box center [1015, 431] width 466 height 15
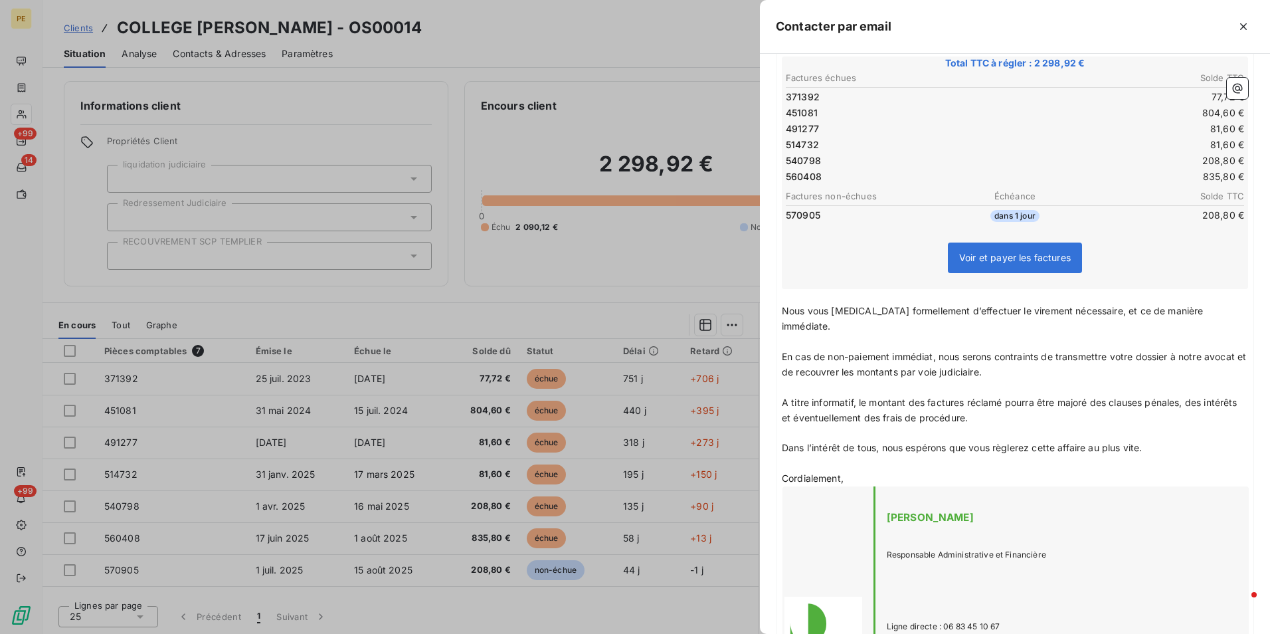
scroll to position [266, 0]
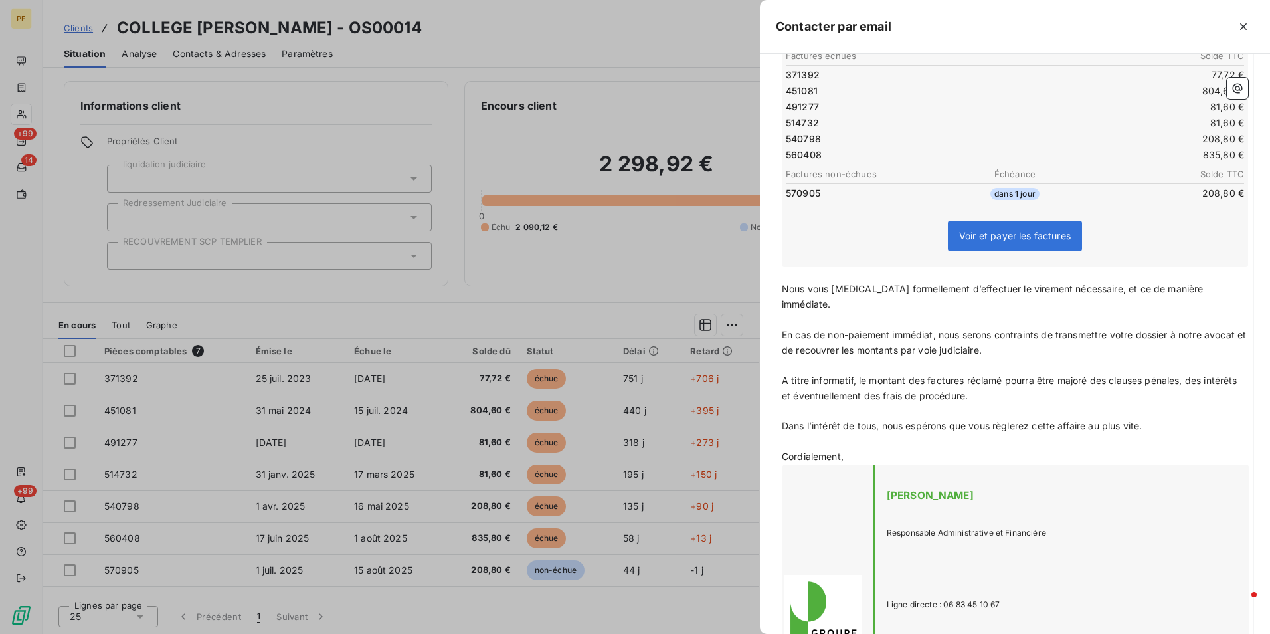
click at [1007, 434] on p "﻿" at bounding box center [1015, 441] width 466 height 15
click at [993, 434] on p "﻿" at bounding box center [1015, 441] width 466 height 15
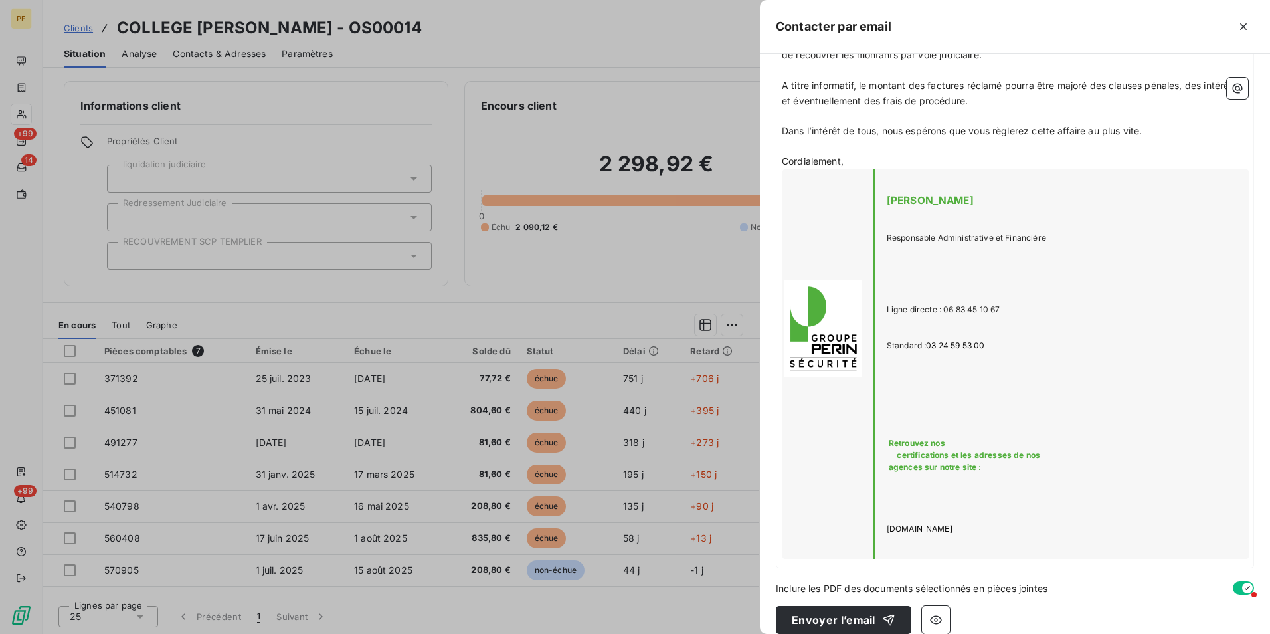
scroll to position [561, 0]
click at [844, 611] on button "Envoyer l’email" at bounding box center [843, 619] width 135 height 28
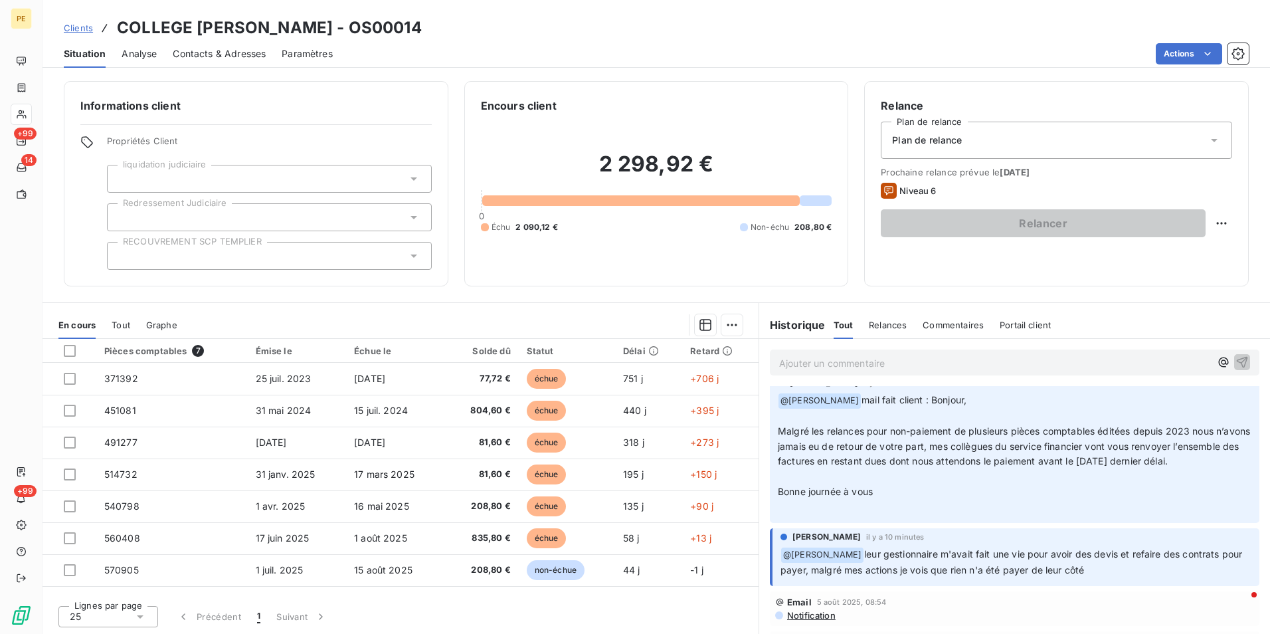
scroll to position [0, 0]
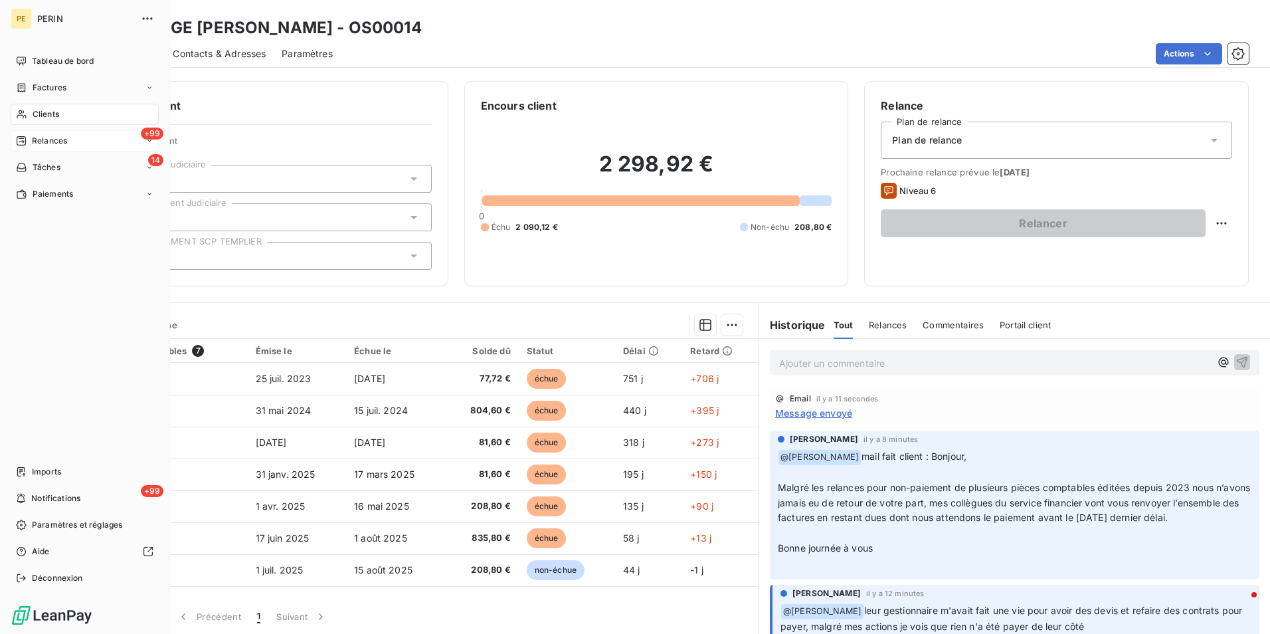
click at [57, 141] on span "Relances" at bounding box center [49, 141] width 35 height 12
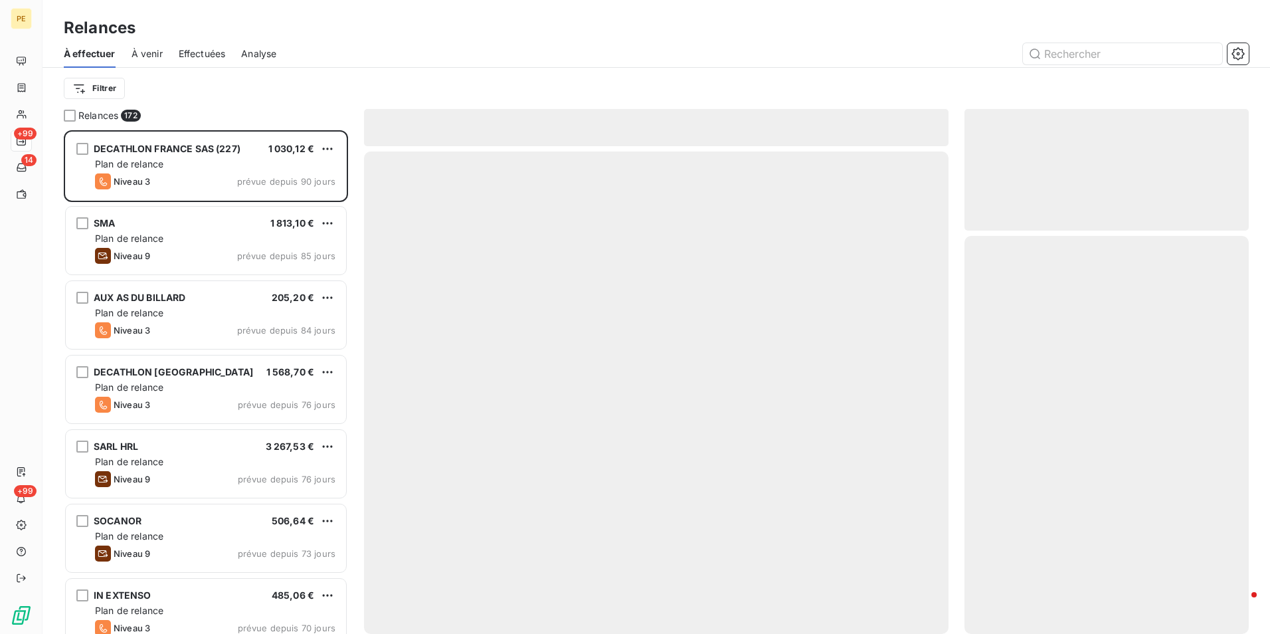
scroll to position [493, 274]
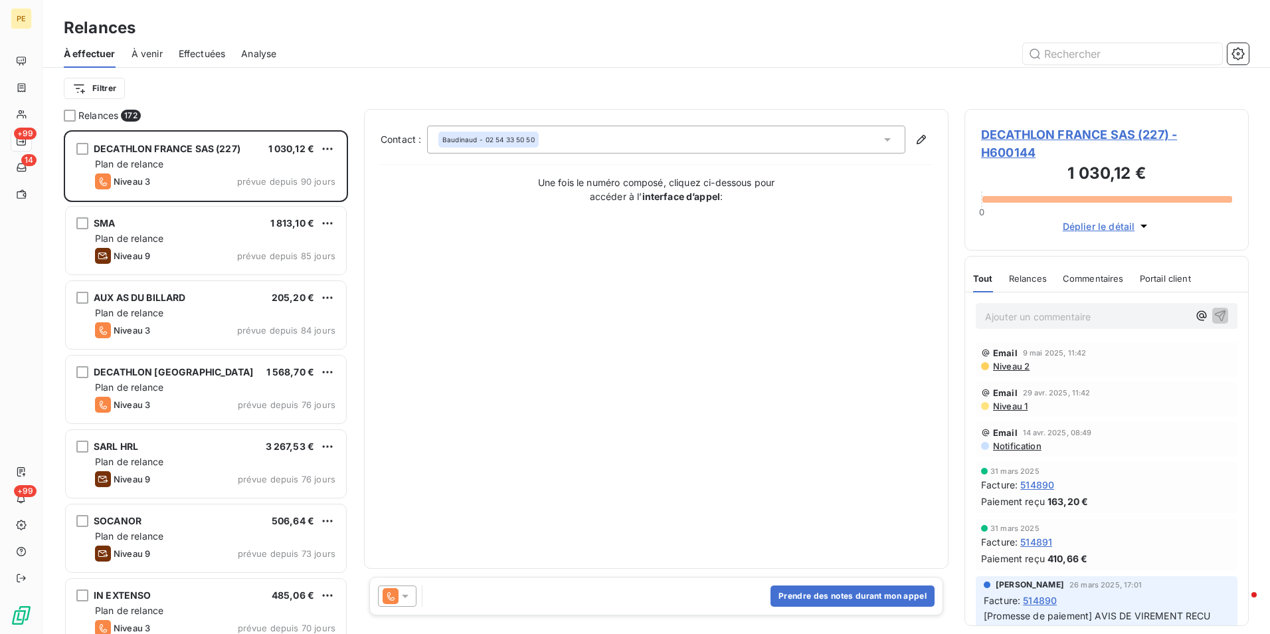
click at [248, 57] on span "Analyse" at bounding box center [258, 53] width 35 height 13
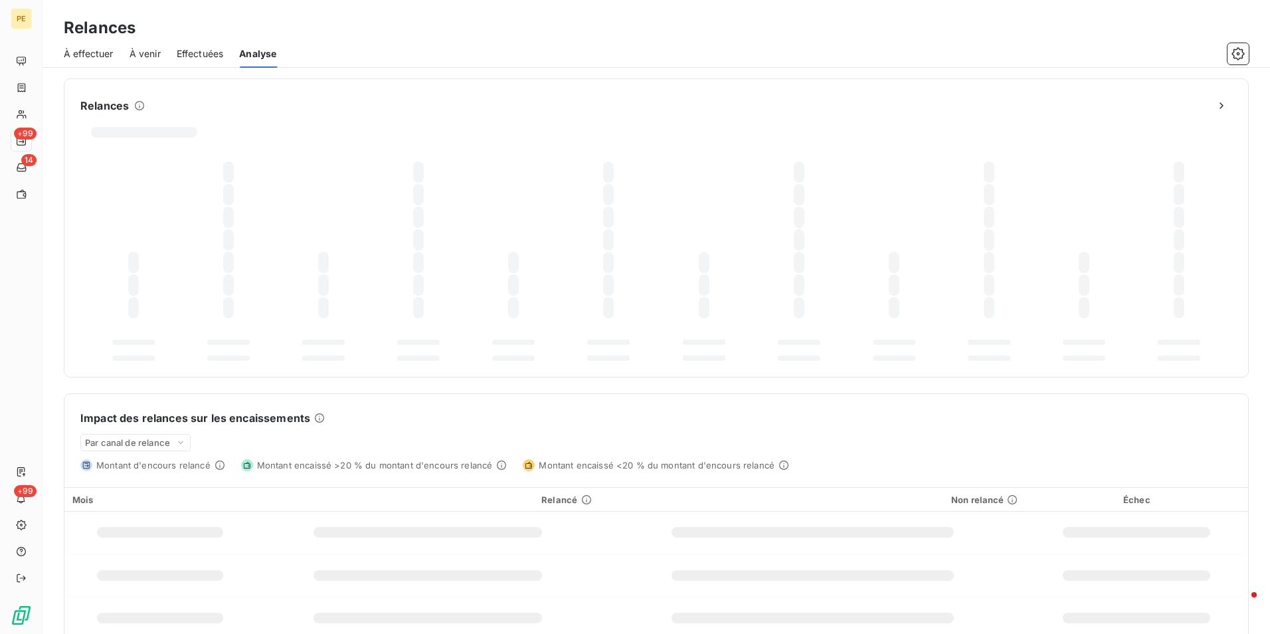
click at [201, 54] on span "Effectuées" at bounding box center [200, 53] width 47 height 13
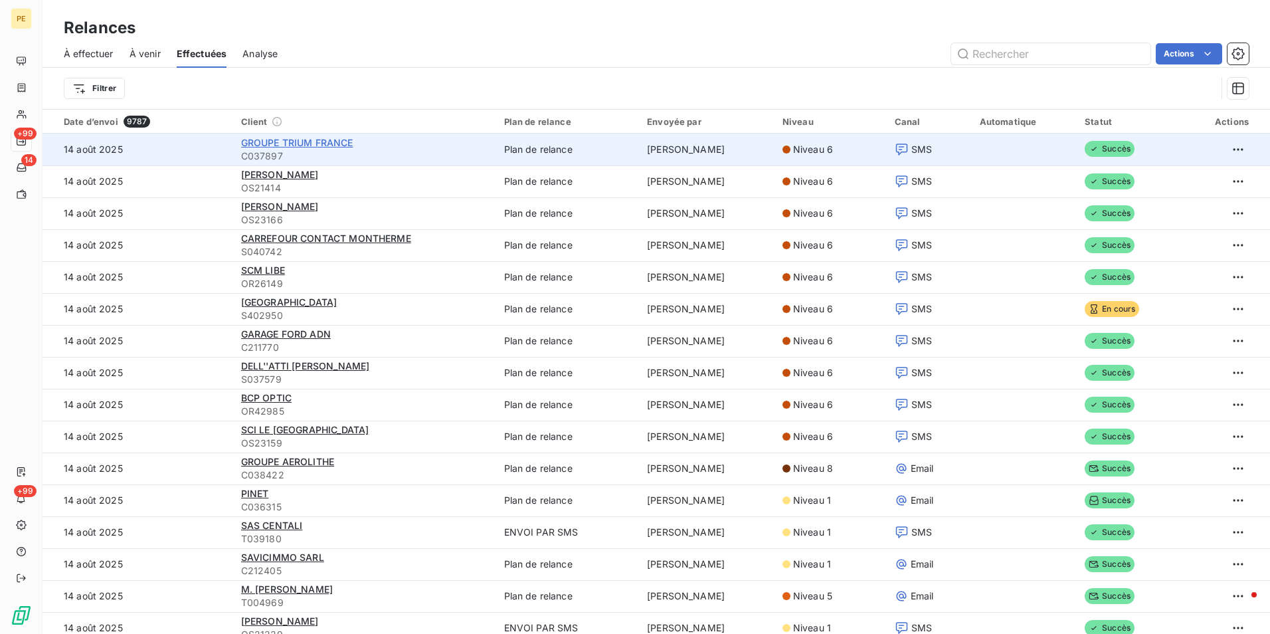
click at [305, 140] on span "GROUPE TRIUM FRANCE" at bounding box center [297, 142] width 112 height 11
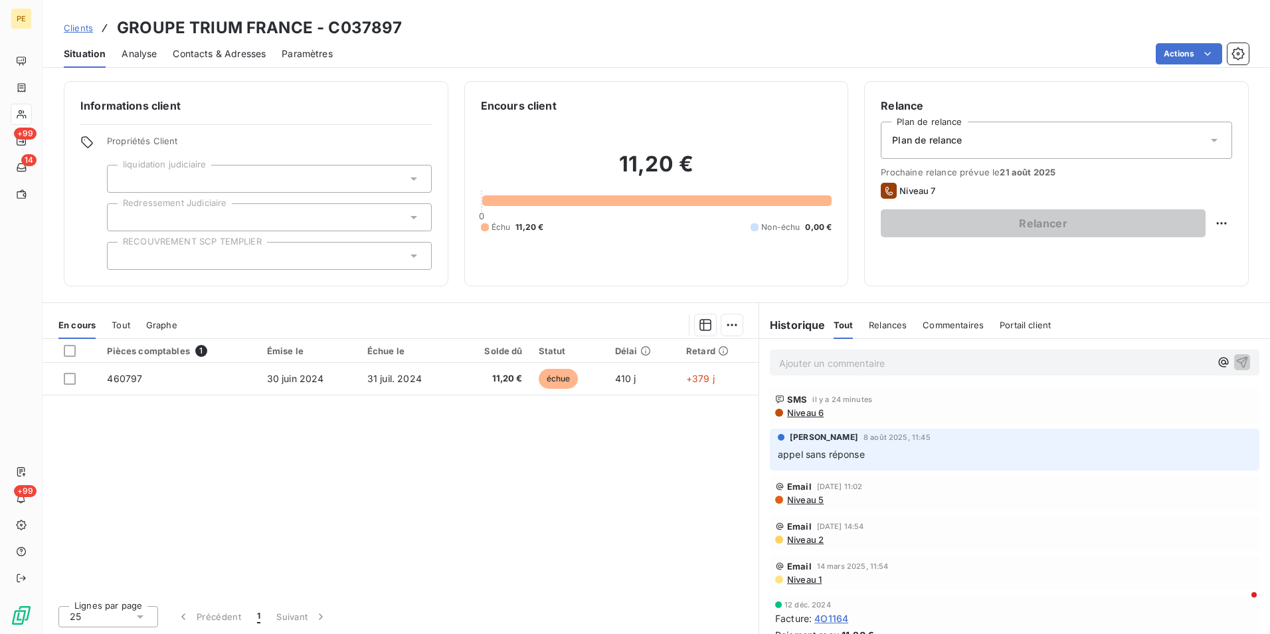
click at [219, 54] on span "Contacts & Adresses" at bounding box center [219, 53] width 93 height 13
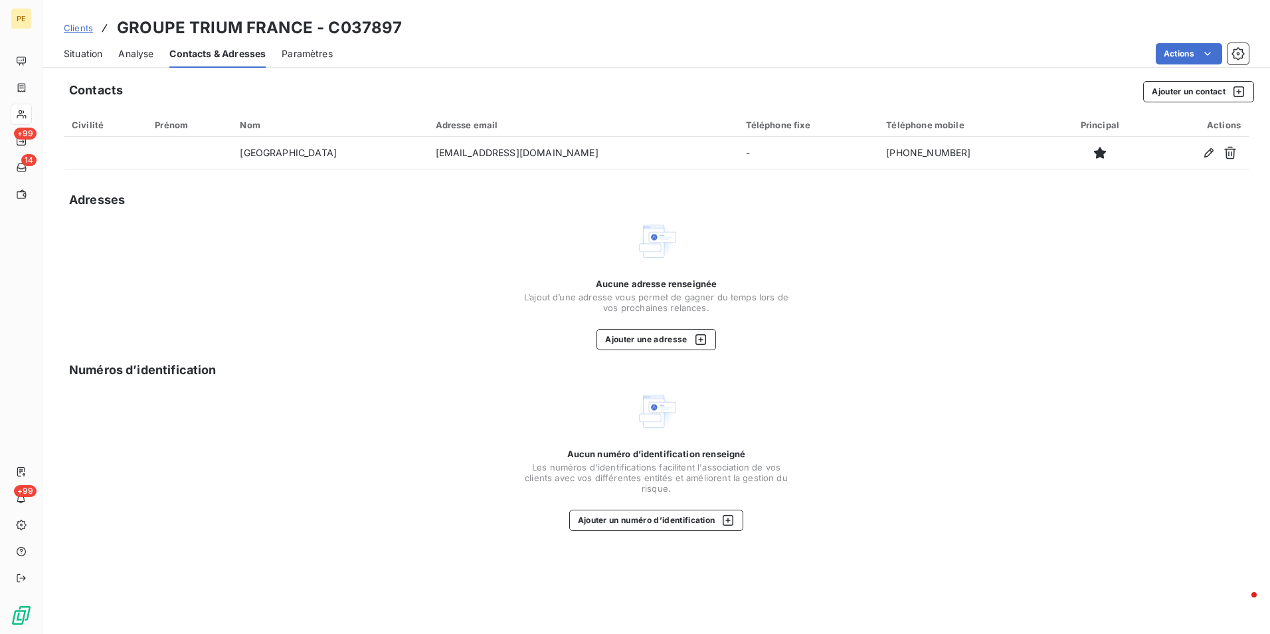
click at [82, 50] on span "Situation" at bounding box center [83, 53] width 39 height 13
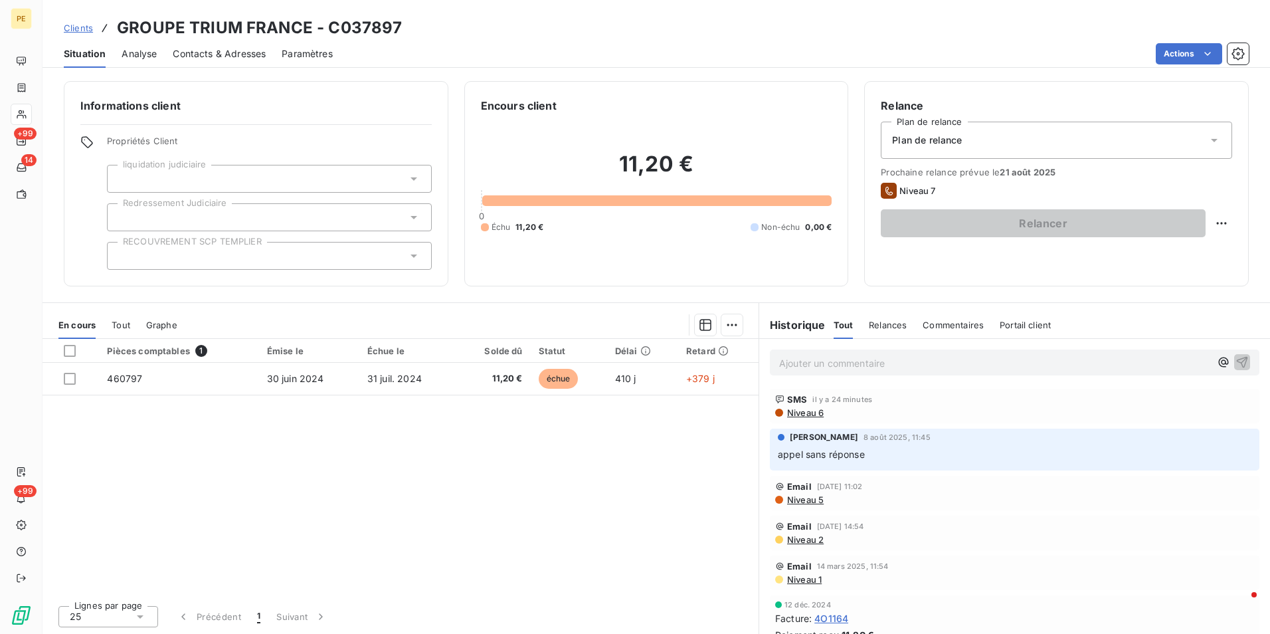
click at [806, 409] on span "Niveau 6" at bounding box center [805, 412] width 38 height 11
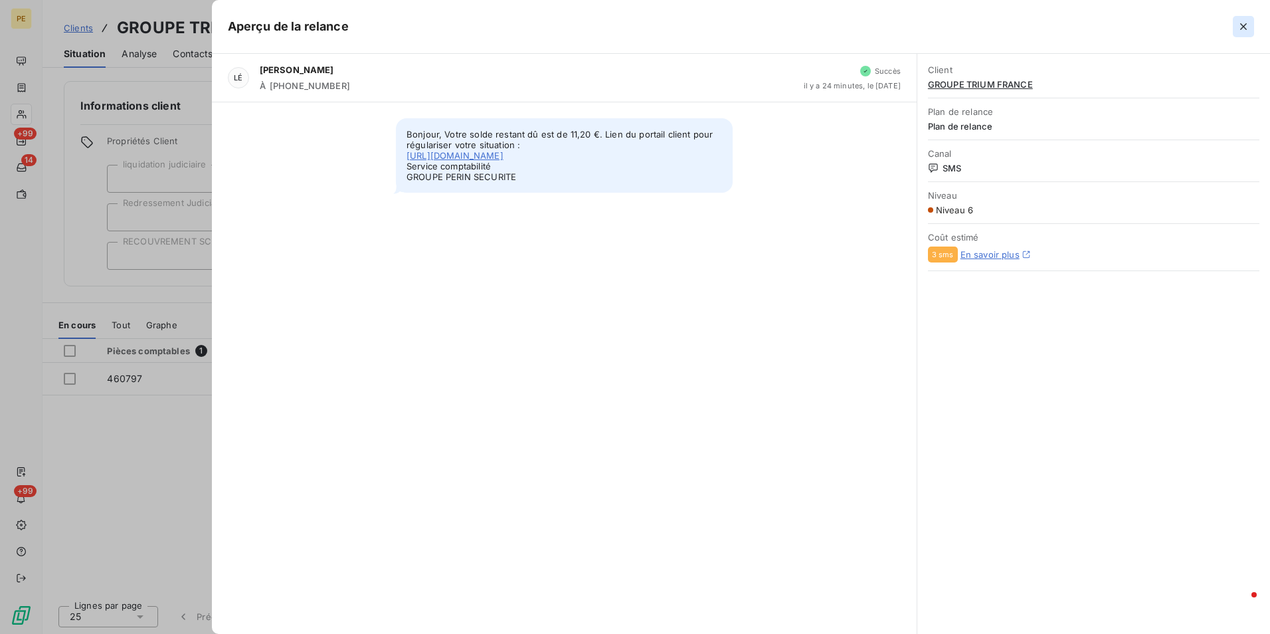
click at [1251, 27] on button "button" at bounding box center [1243, 26] width 21 height 21
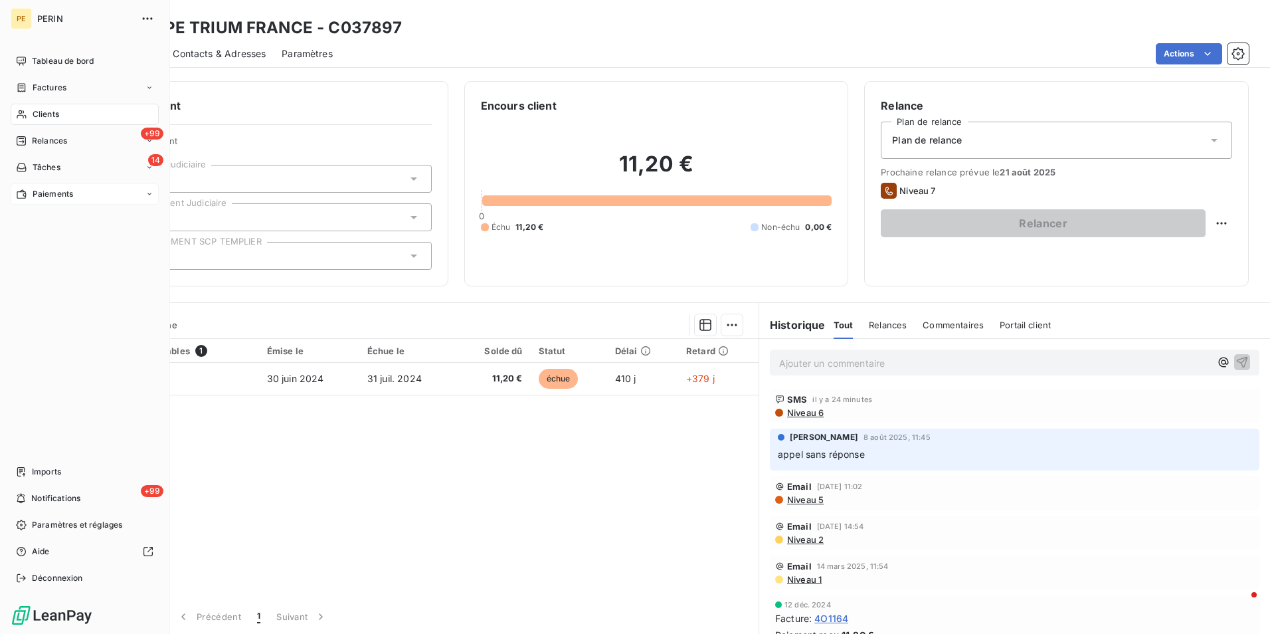
click at [39, 199] on span "Paiements" at bounding box center [53, 194] width 41 height 12
